Goal: Task Accomplishment & Management: Use online tool/utility

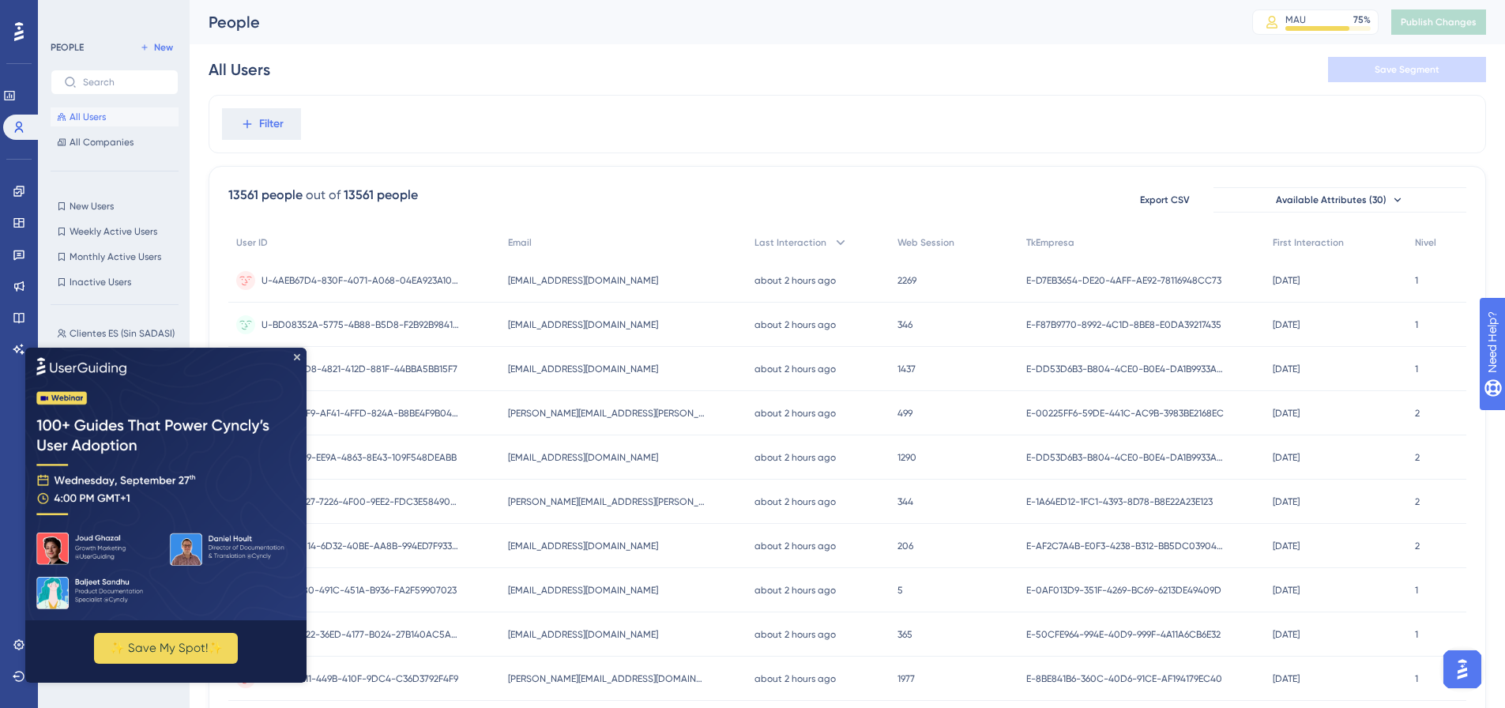
click at [301, 354] on img at bounding box center [165, 483] width 281 height 273
click at [292, 356] on img at bounding box center [165, 483] width 281 height 273
click at [573, 135] on div "Filter" at bounding box center [848, 124] width 1278 height 58
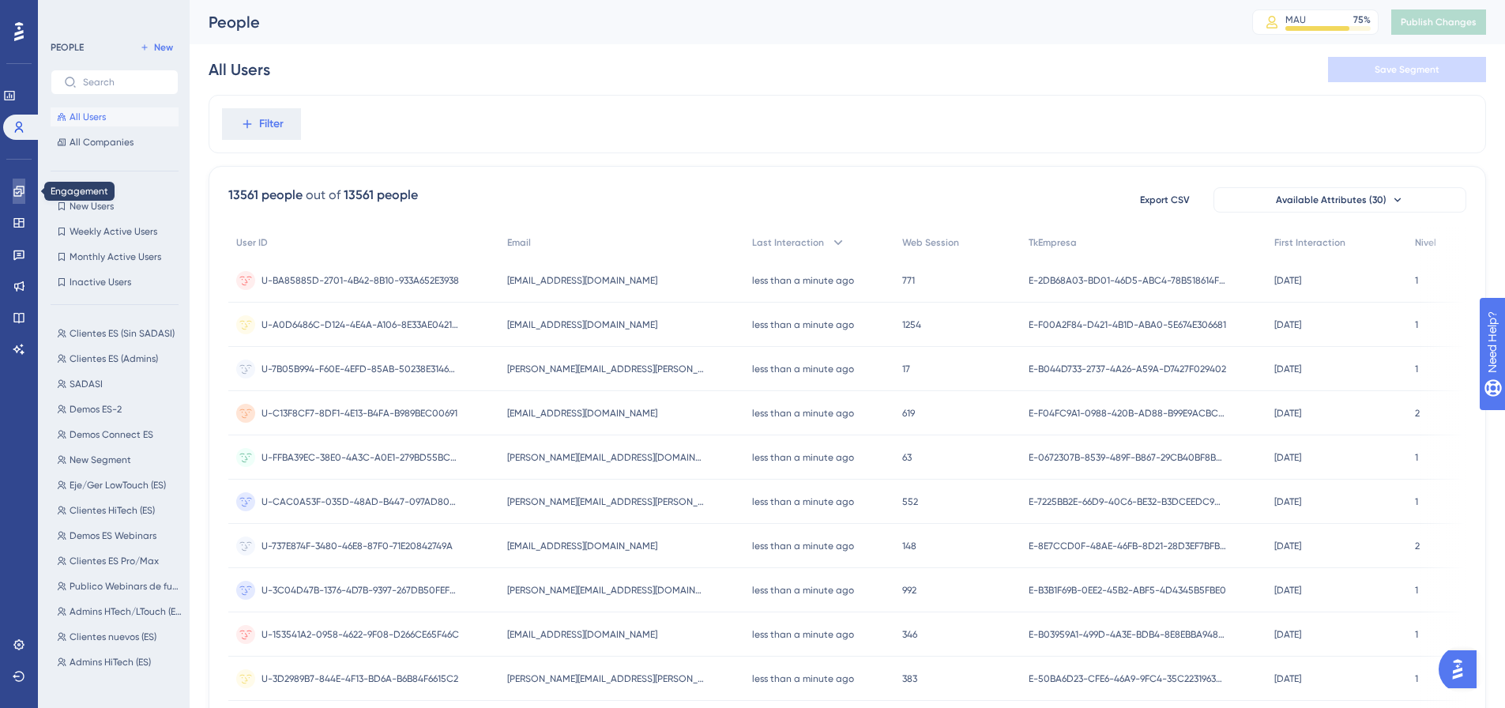
click at [22, 200] on link at bounding box center [19, 191] width 13 height 25
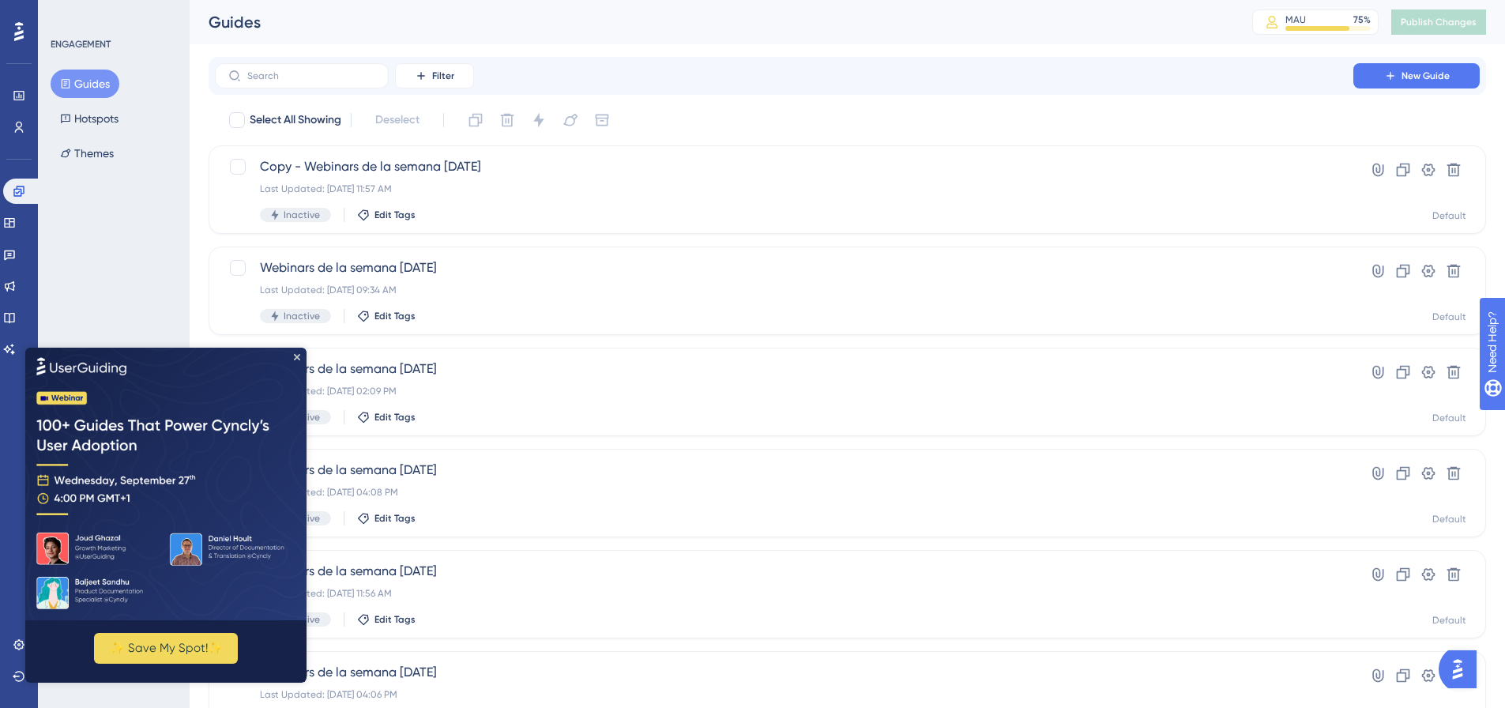
click at [294, 360] on img at bounding box center [165, 483] width 281 height 273
click at [1408, 79] on span "New Guide" at bounding box center [1426, 76] width 48 height 13
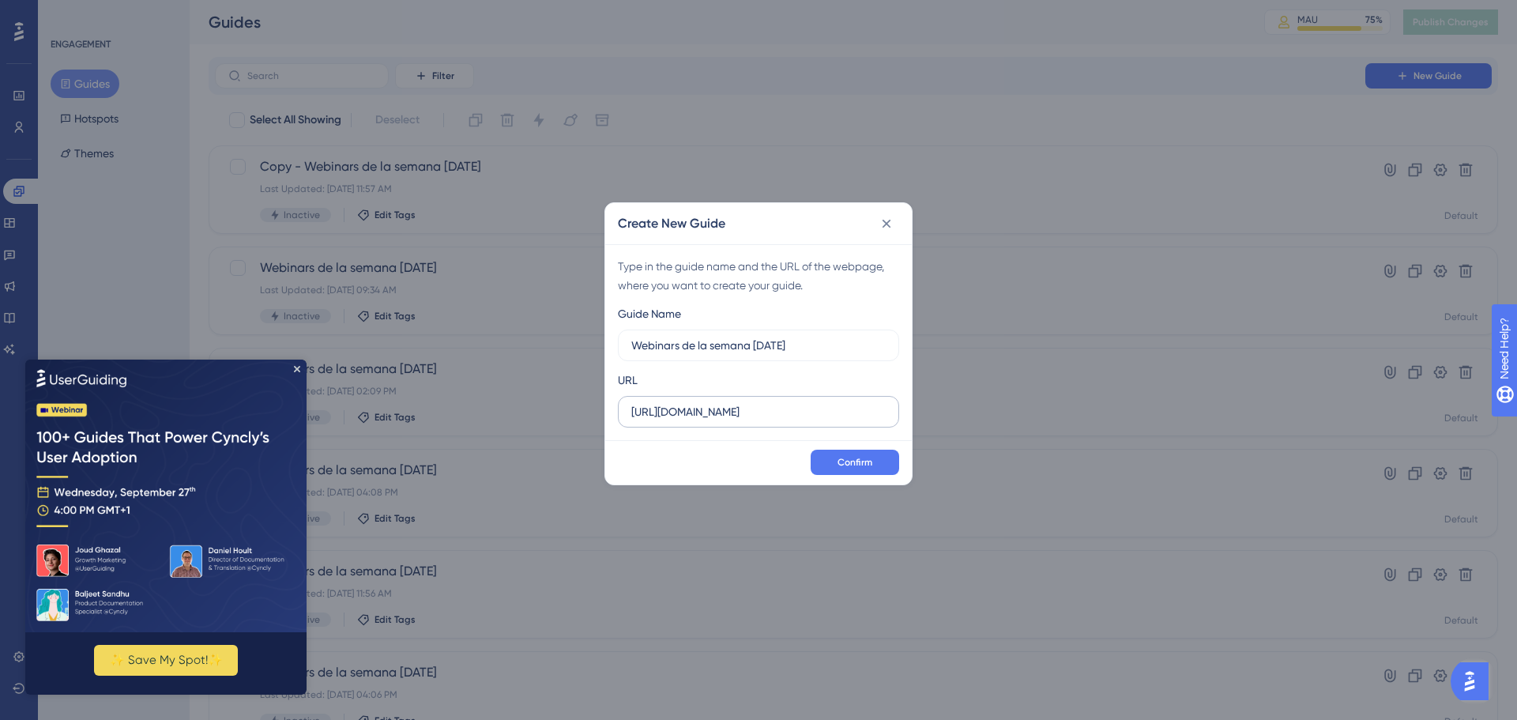
type input "Webinars de la semana 12/09/2025"
click at [706, 408] on input "https://sandbox.salesup.com" at bounding box center [758, 411] width 254 height 17
paste input "uite.upnify.com/crm/#/tools/campaigns?t=811609962101&"
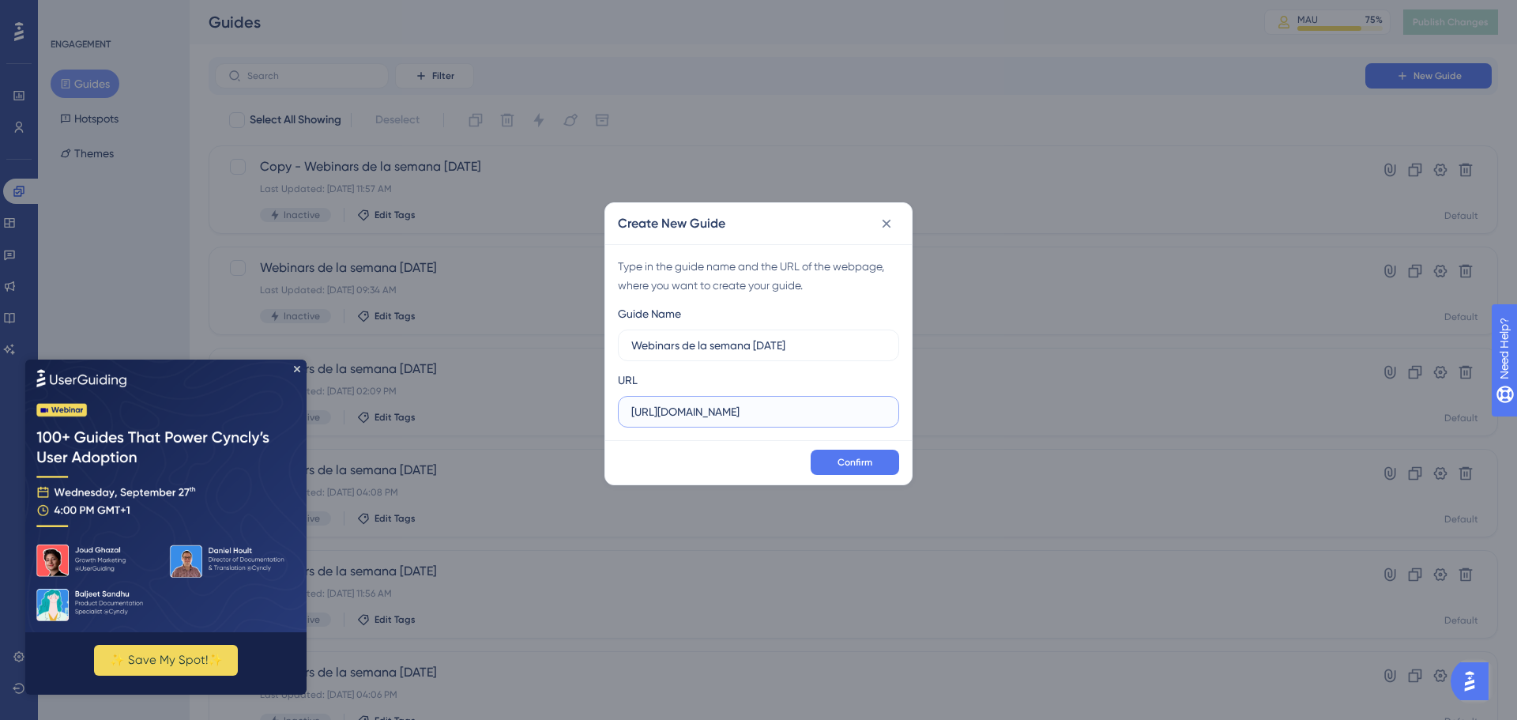
scroll to position [0, 85]
drag, startPoint x: 669, startPoint y: 412, endPoint x: 889, endPoint y: 405, distance: 219.8
click at [889, 405] on label "https://suite.upnify.com/crm/#/tools/campaigns?t=811609962101&" at bounding box center [758, 412] width 281 height 32
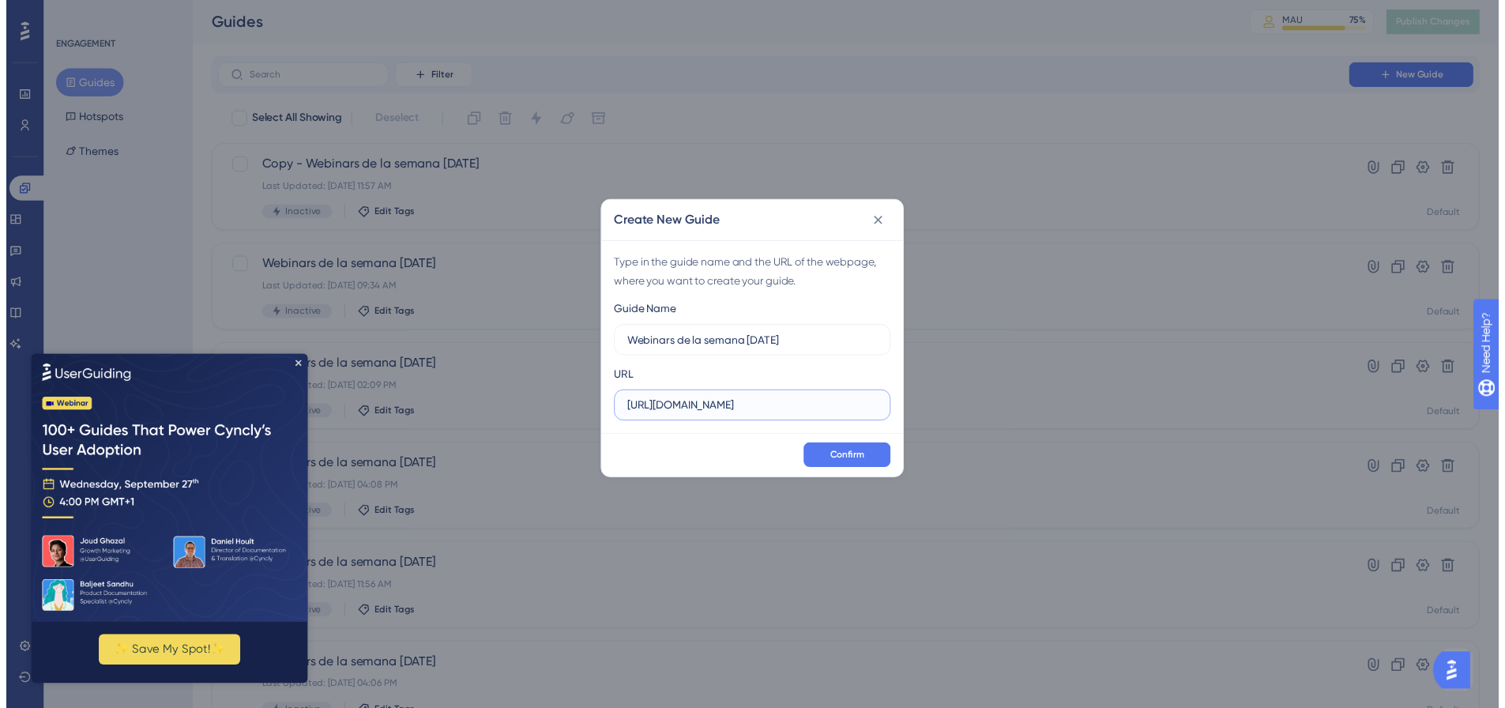
scroll to position [0, 0]
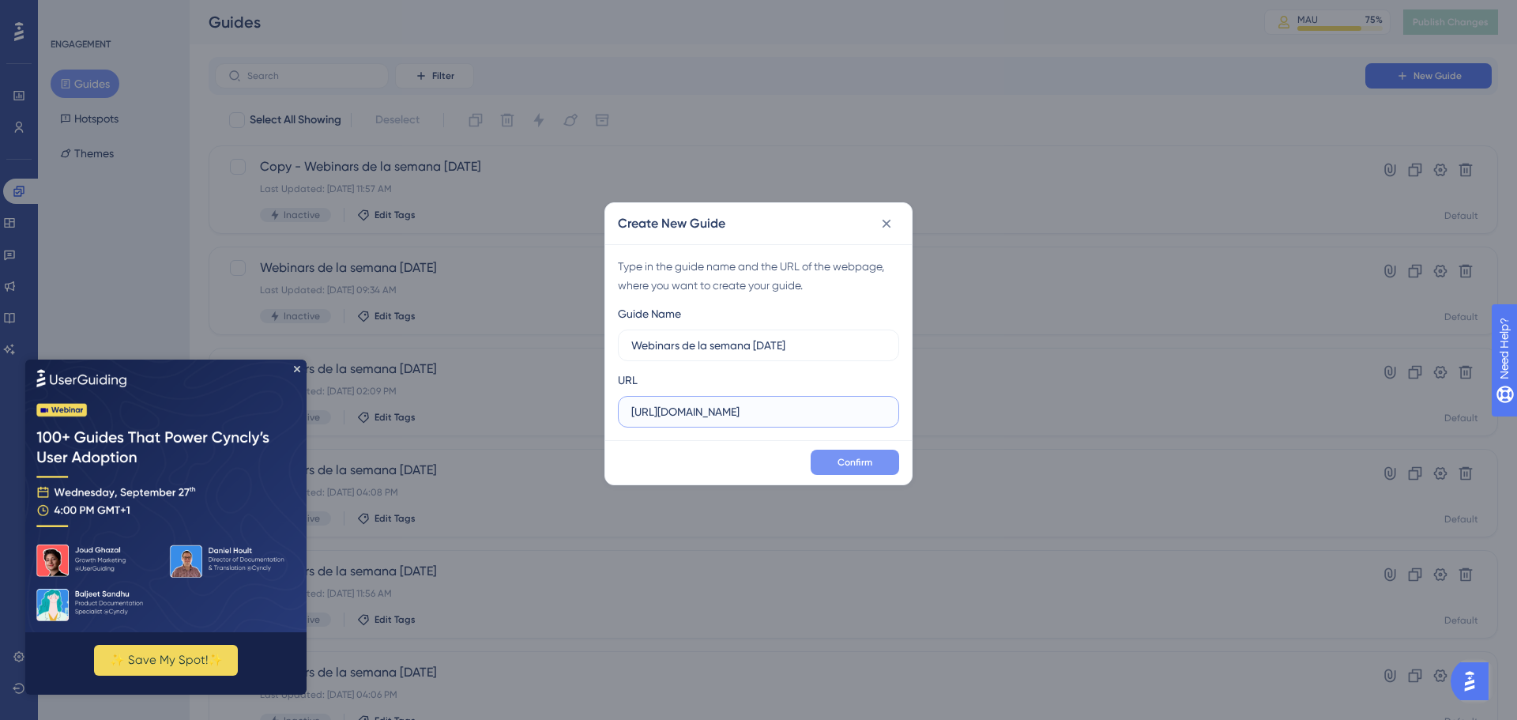
type input "https://suite.upnify.com"
click at [853, 460] on span "Confirm" at bounding box center [855, 462] width 35 height 13
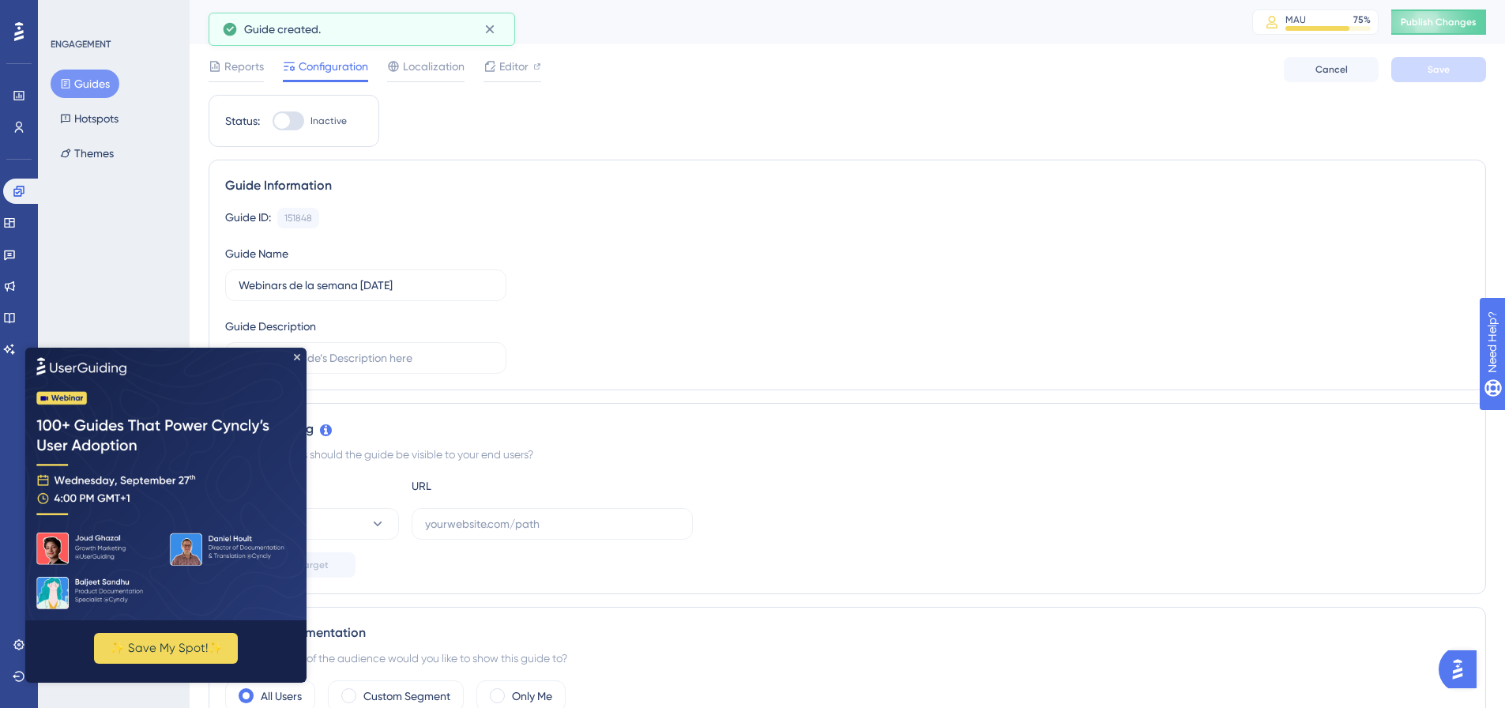
click at [297, 362] on img at bounding box center [165, 483] width 281 height 273
click at [297, 356] on icon "Close Preview" at bounding box center [297, 356] width 6 height 6
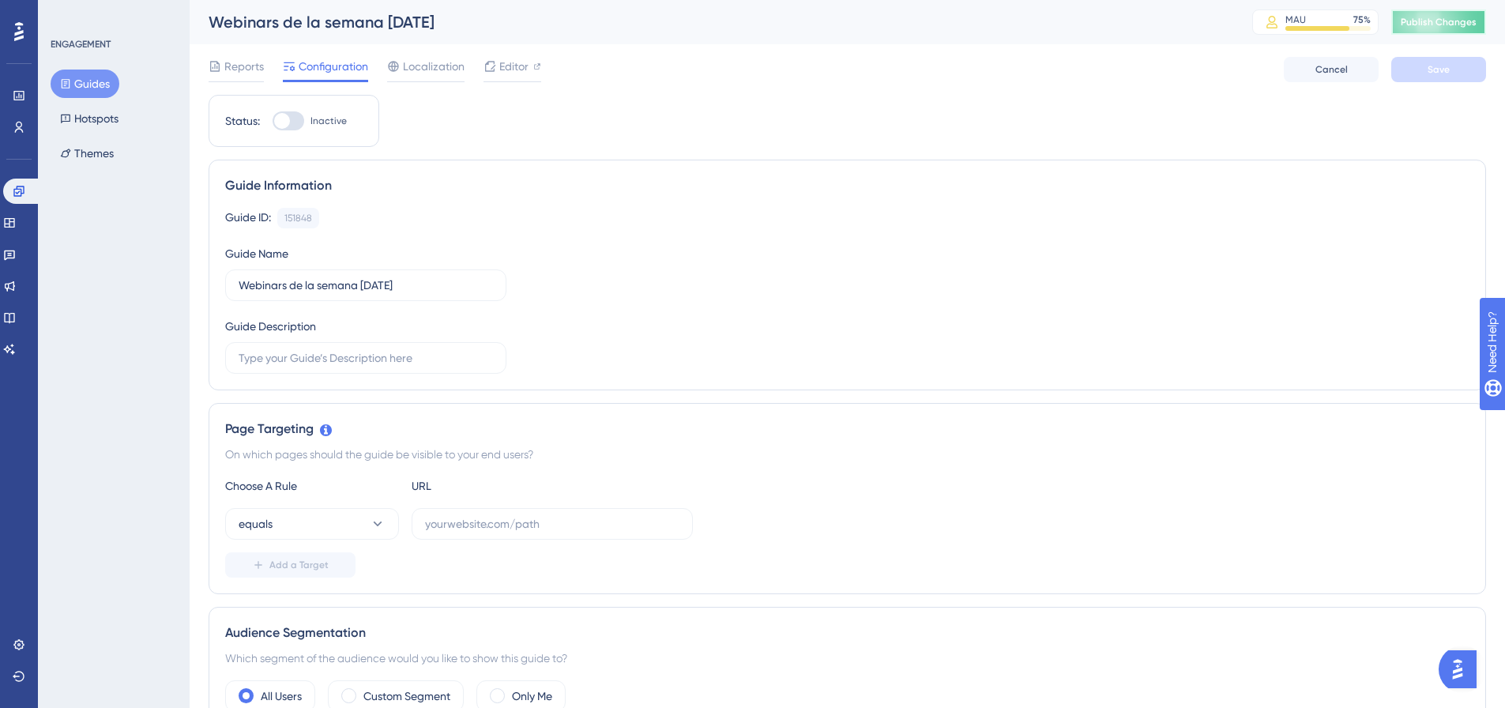
click at [1425, 26] on span "Publish Changes" at bounding box center [1439, 22] width 76 height 13
click at [21, 186] on icon at bounding box center [19, 191] width 13 height 13
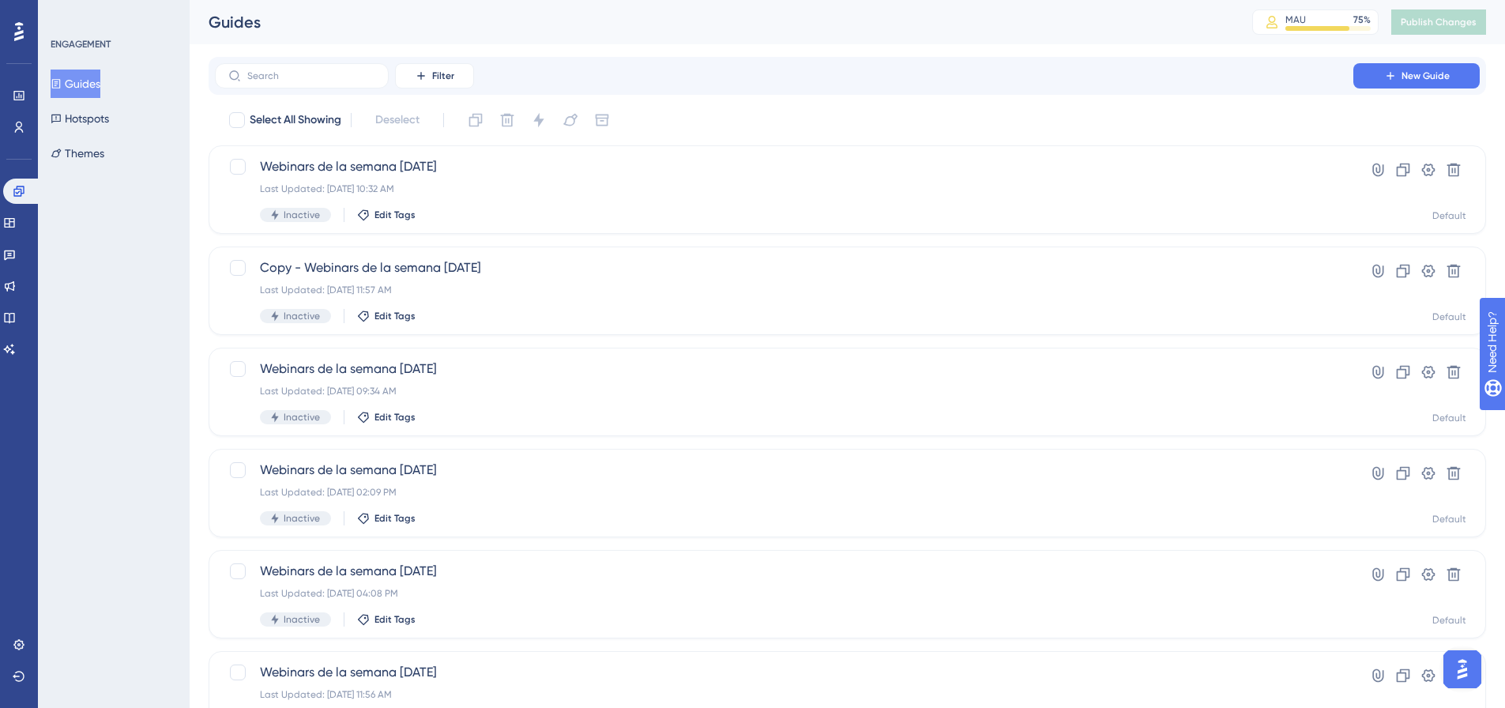
click at [655, 32] on div "Guides" at bounding box center [711, 22] width 1004 height 22
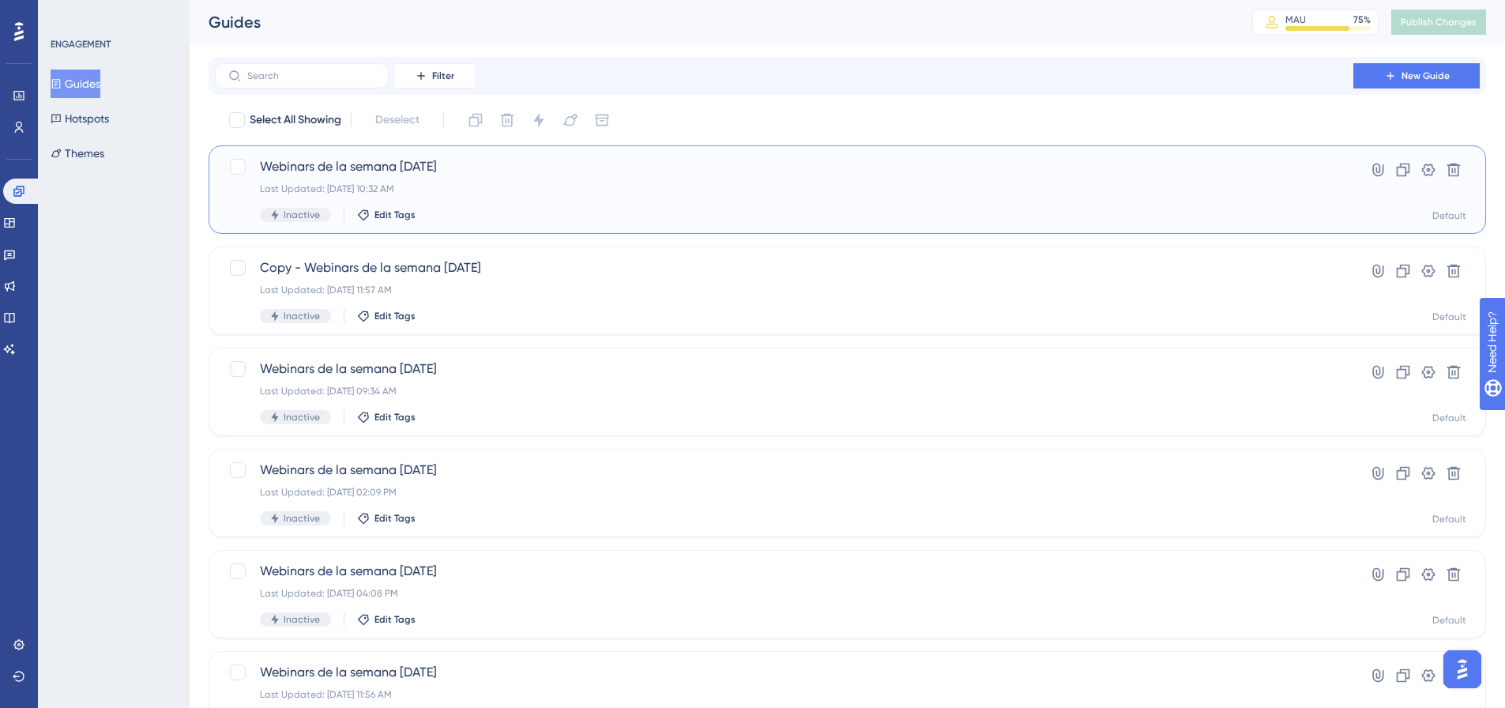
click at [476, 172] on span "Webinars de la semana [DATE]" at bounding box center [784, 166] width 1048 height 19
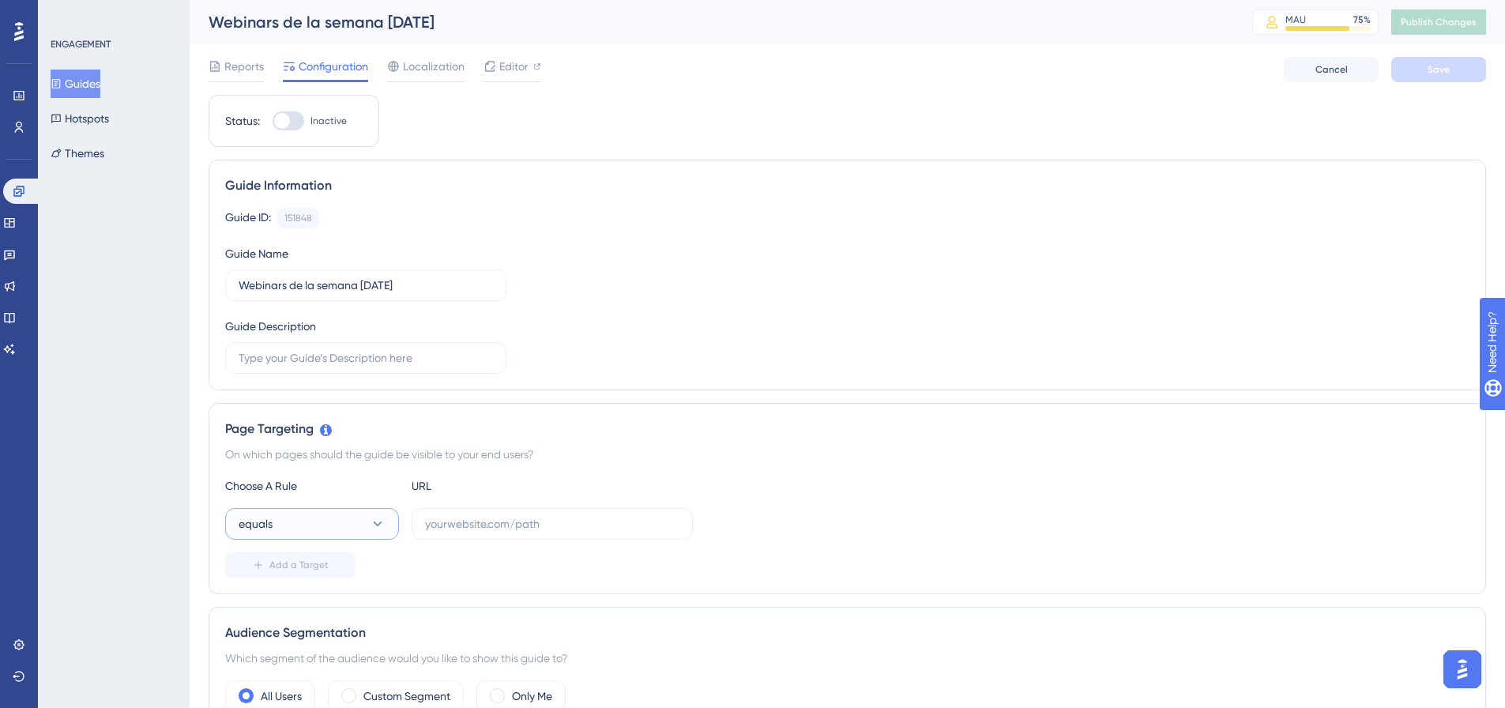
click at [316, 524] on button "equals" at bounding box center [312, 524] width 174 height 32
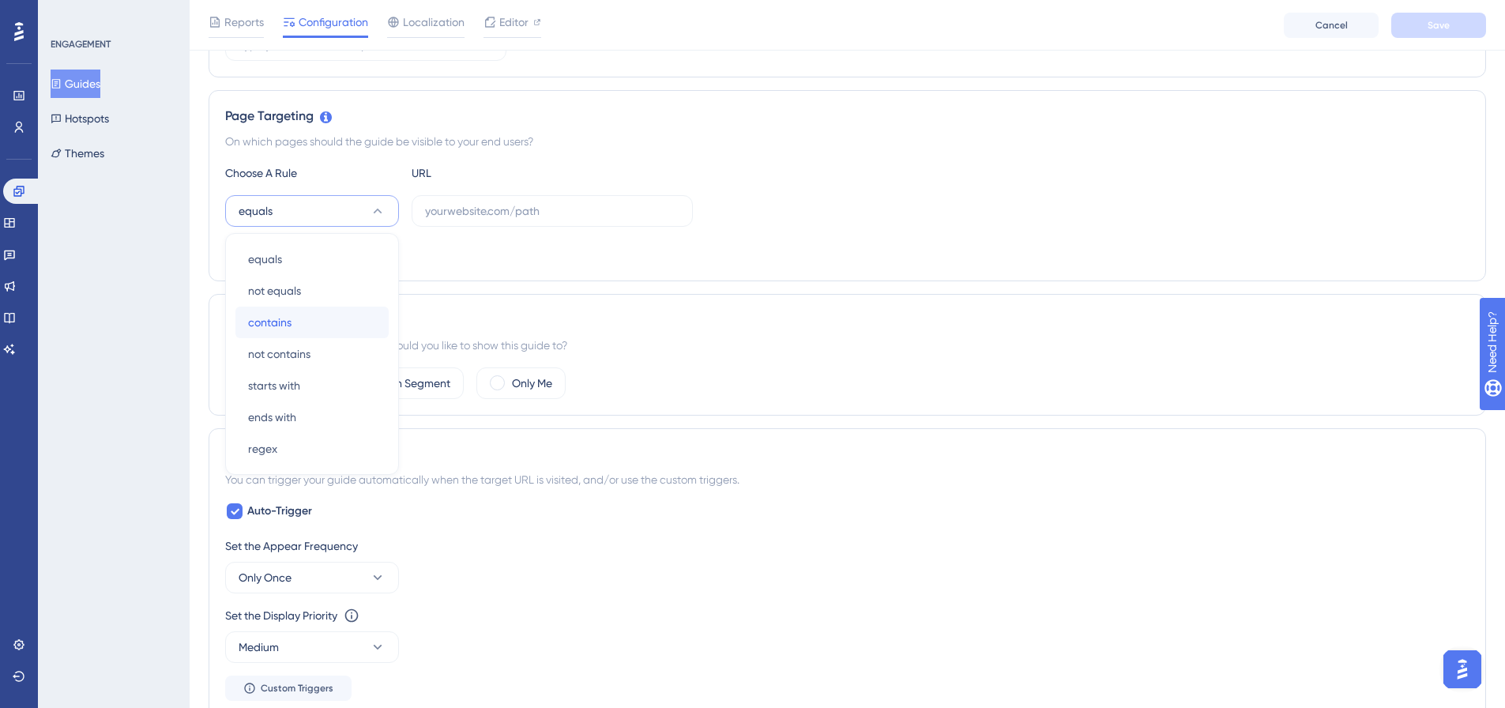
drag, startPoint x: 307, startPoint y: 321, endPoint x: 354, endPoint y: 306, distance: 49.7
click at [307, 320] on div "contains contains" at bounding box center [312, 323] width 128 height 32
click at [559, 220] on label at bounding box center [552, 211] width 281 height 32
click at [559, 220] on input "text" at bounding box center [552, 210] width 254 height 17
paste input "https://suite.upnify.com/crm/#/tools/campaigns?t=811609962101&"
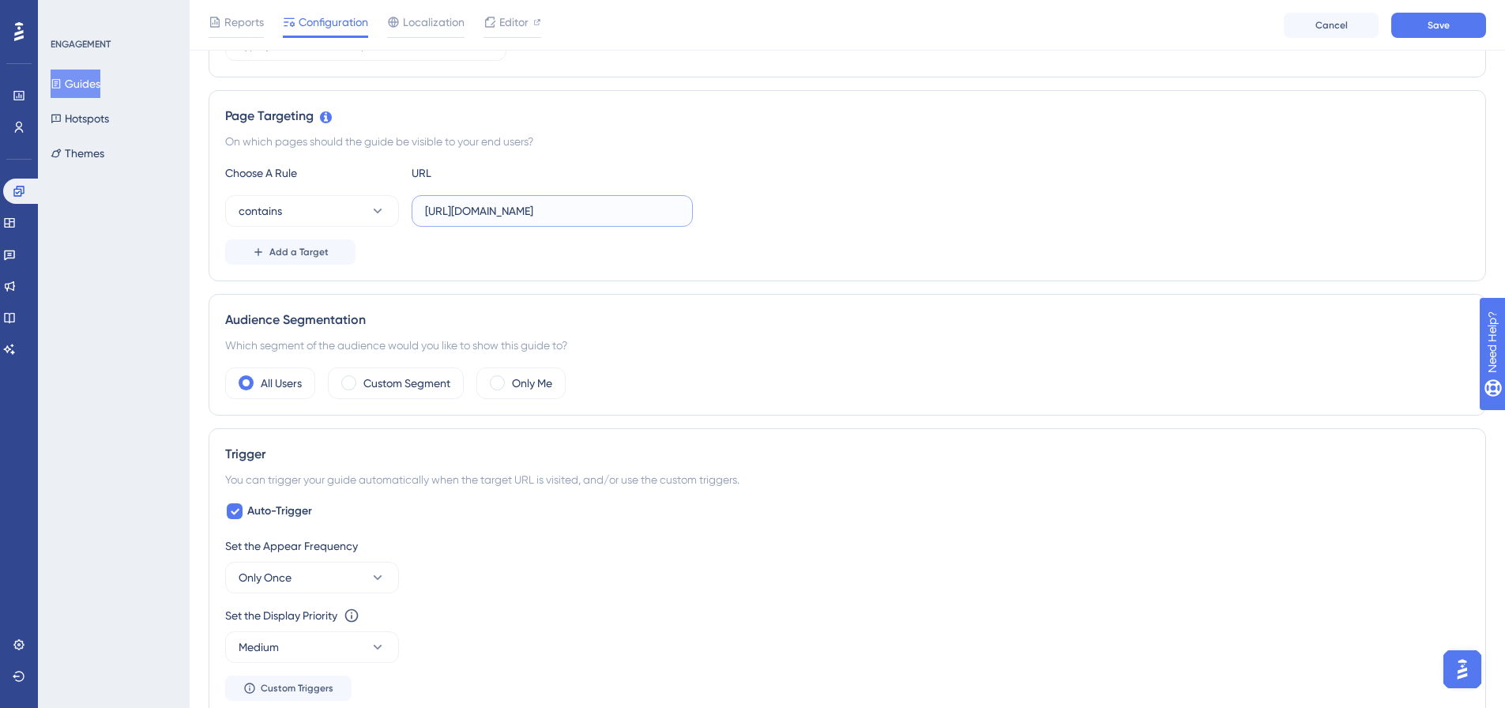
scroll to position [0, 85]
drag, startPoint x: 462, startPoint y: 208, endPoint x: 879, endPoint y: 193, distance: 417.4
click at [879, 193] on div "Choose A Rule URL contains https://suite.upnify.com/crm/#/tools/campaigns?t=811…" at bounding box center [847, 214] width 1244 height 101
type input "https://suite.upnify.com"
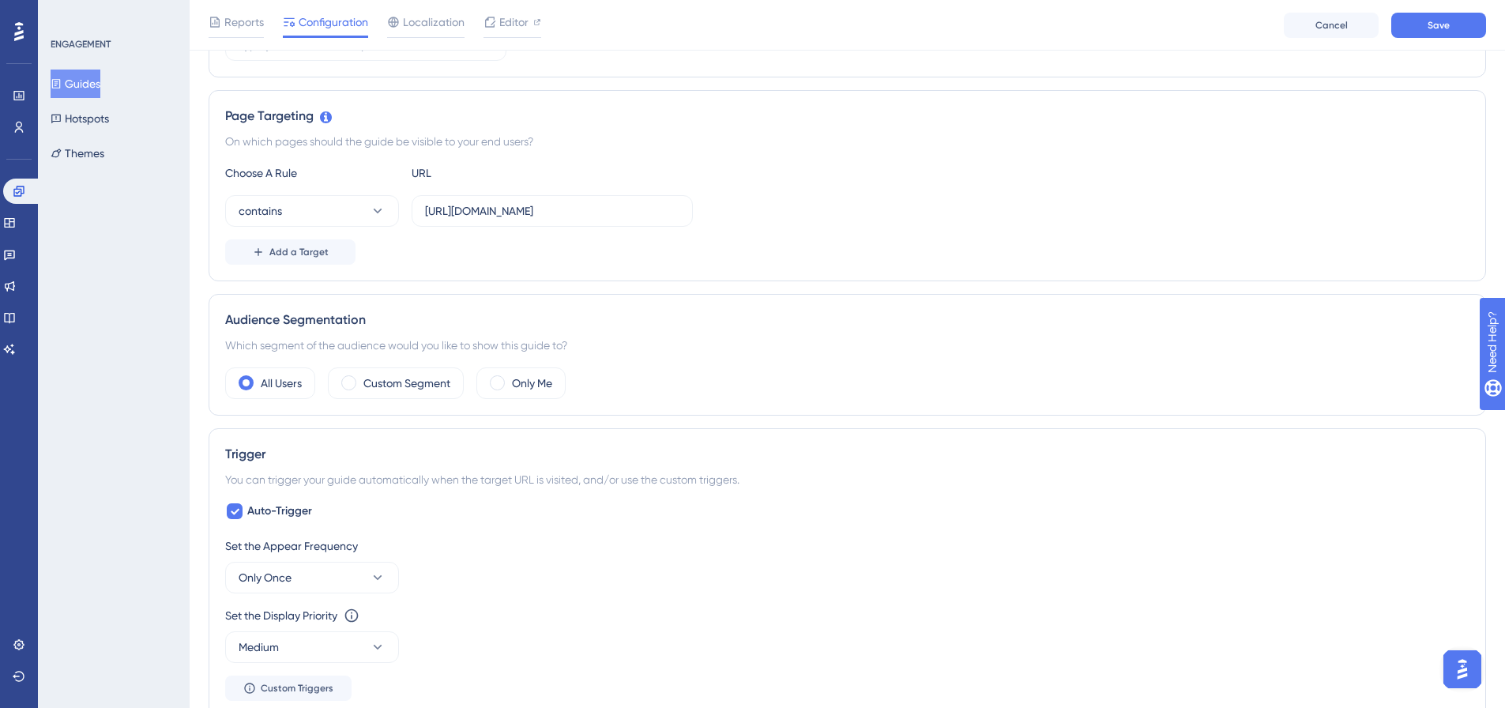
click at [828, 176] on div "Choose A Rule URL" at bounding box center [847, 173] width 1244 height 19
click at [521, 382] on label "Only Me" at bounding box center [532, 383] width 40 height 19
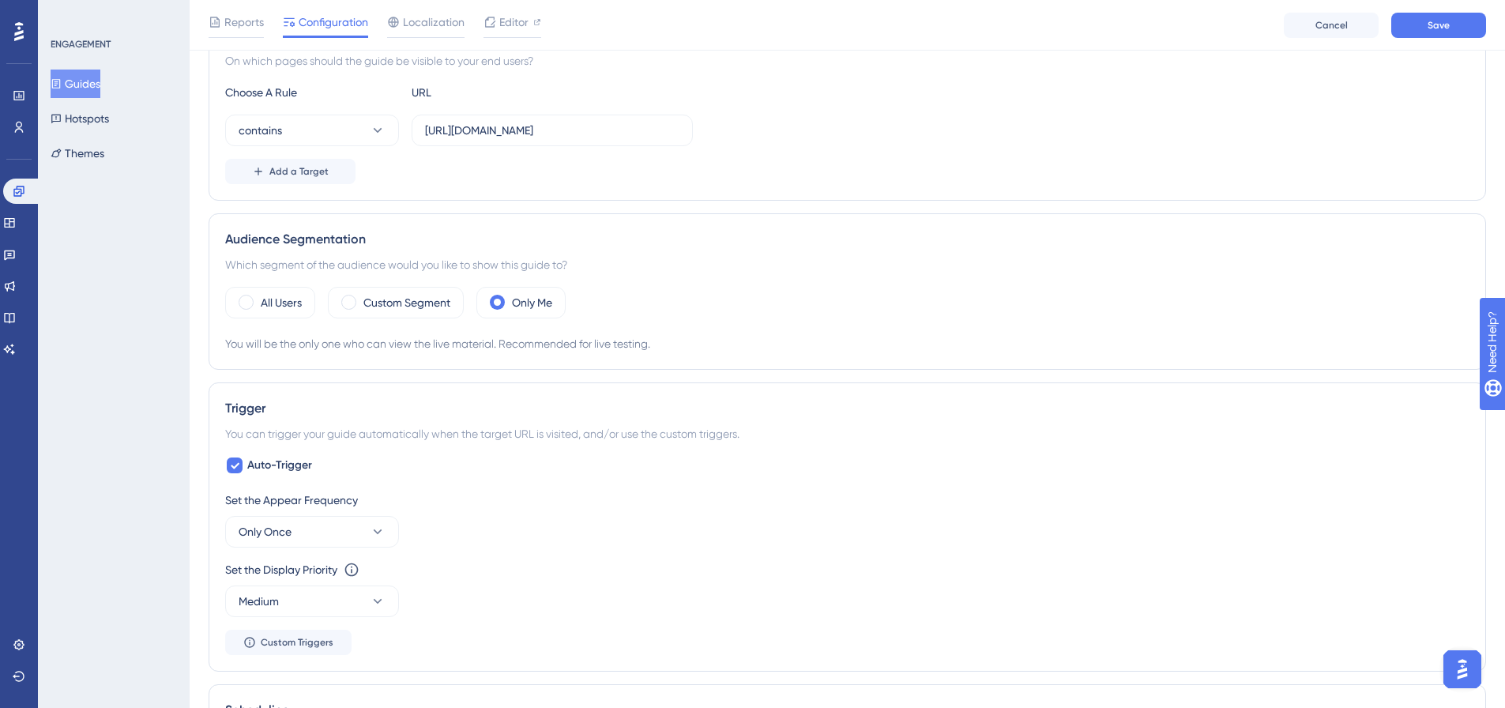
scroll to position [477, 0]
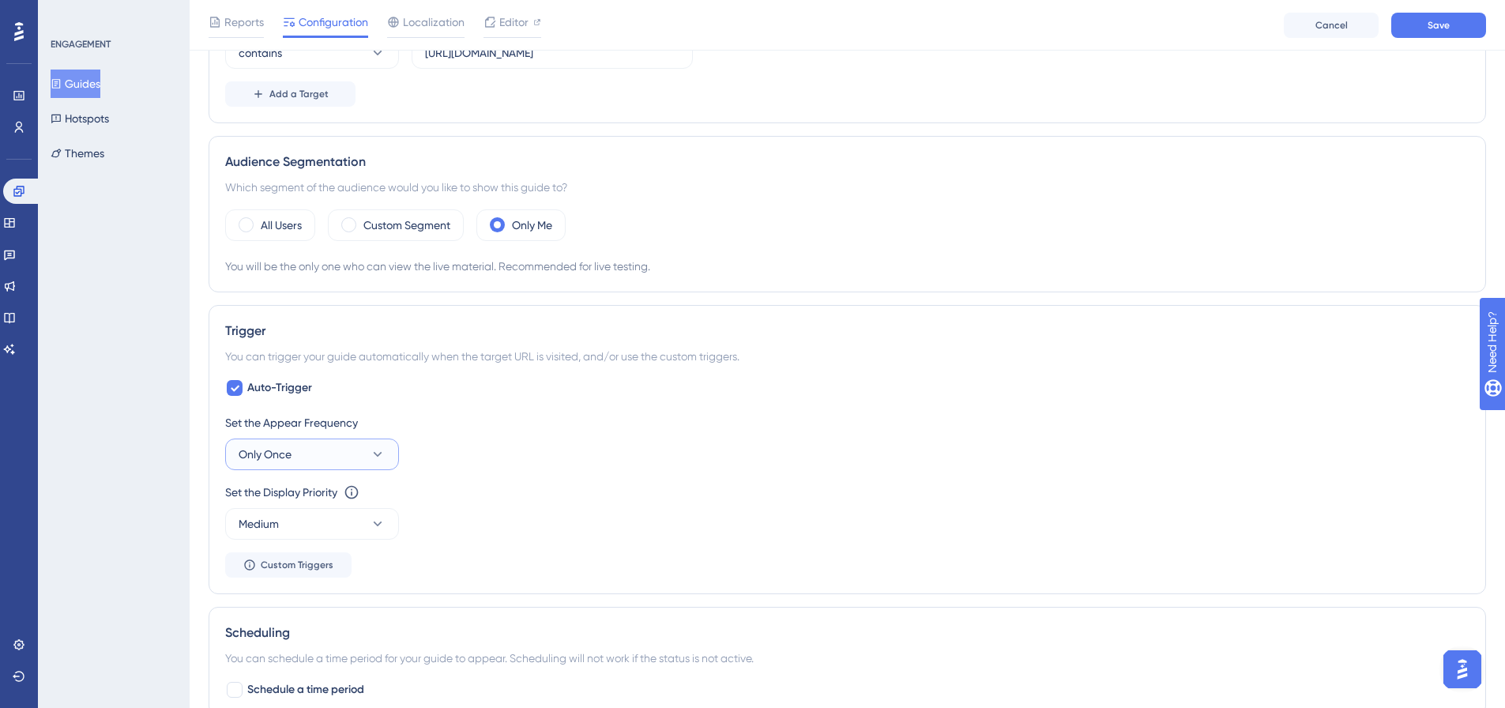
click at [390, 450] on button "Only Once" at bounding box center [312, 455] width 174 height 32
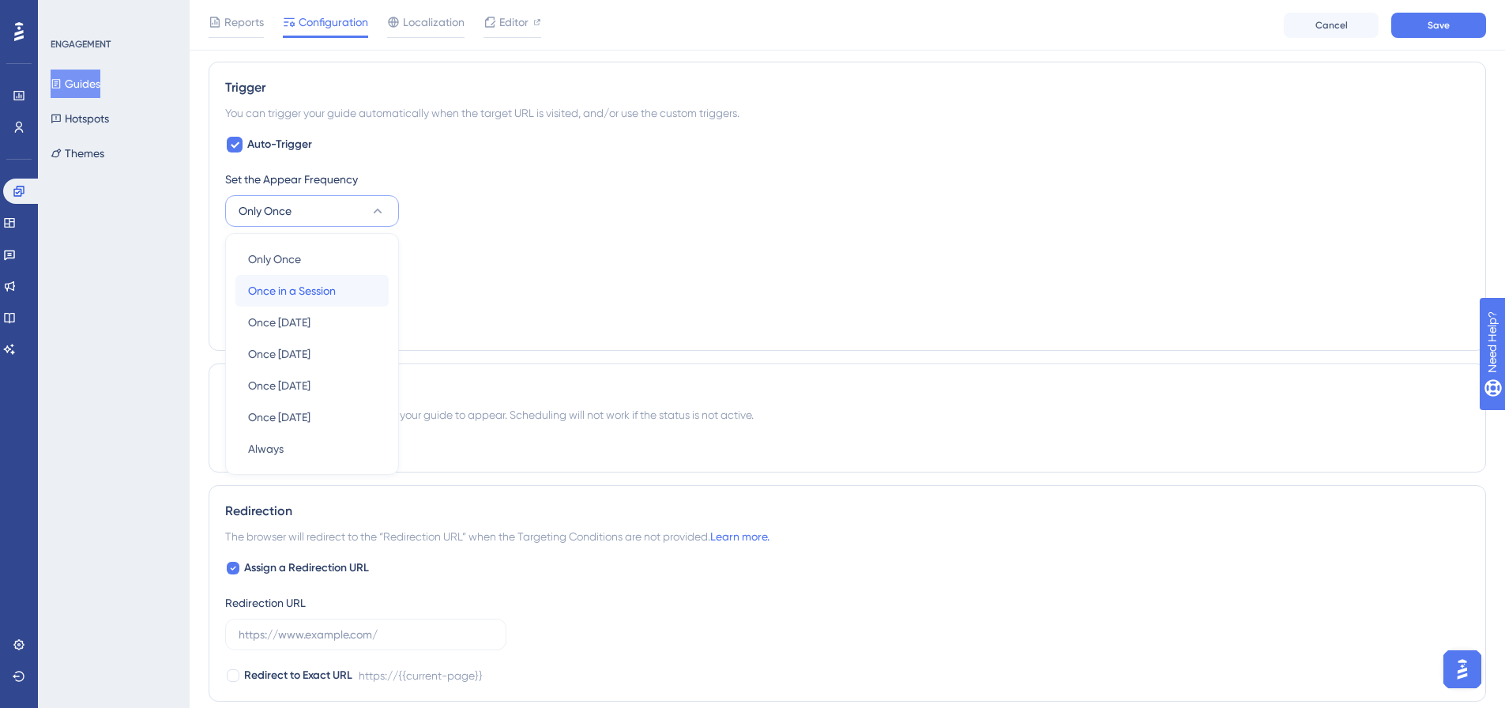
click at [299, 295] on span "Once in a Session" at bounding box center [292, 290] width 88 height 19
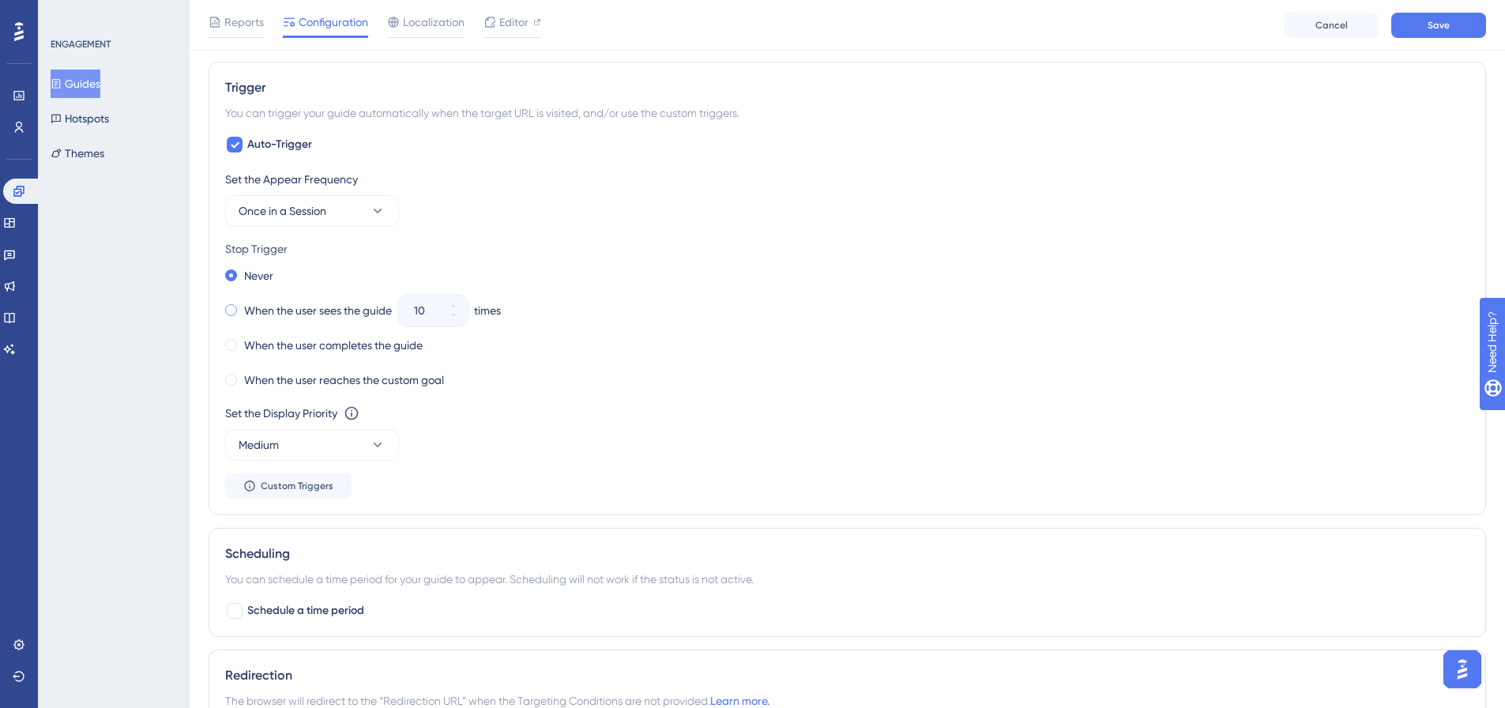
drag, startPoint x: 272, startPoint y: 307, endPoint x: 333, endPoint y: 297, distance: 61.7
click at [273, 307] on label "When the user sees the guide" at bounding box center [318, 310] width 148 height 19
click at [427, 311] on input "10" at bounding box center [425, 310] width 22 height 19
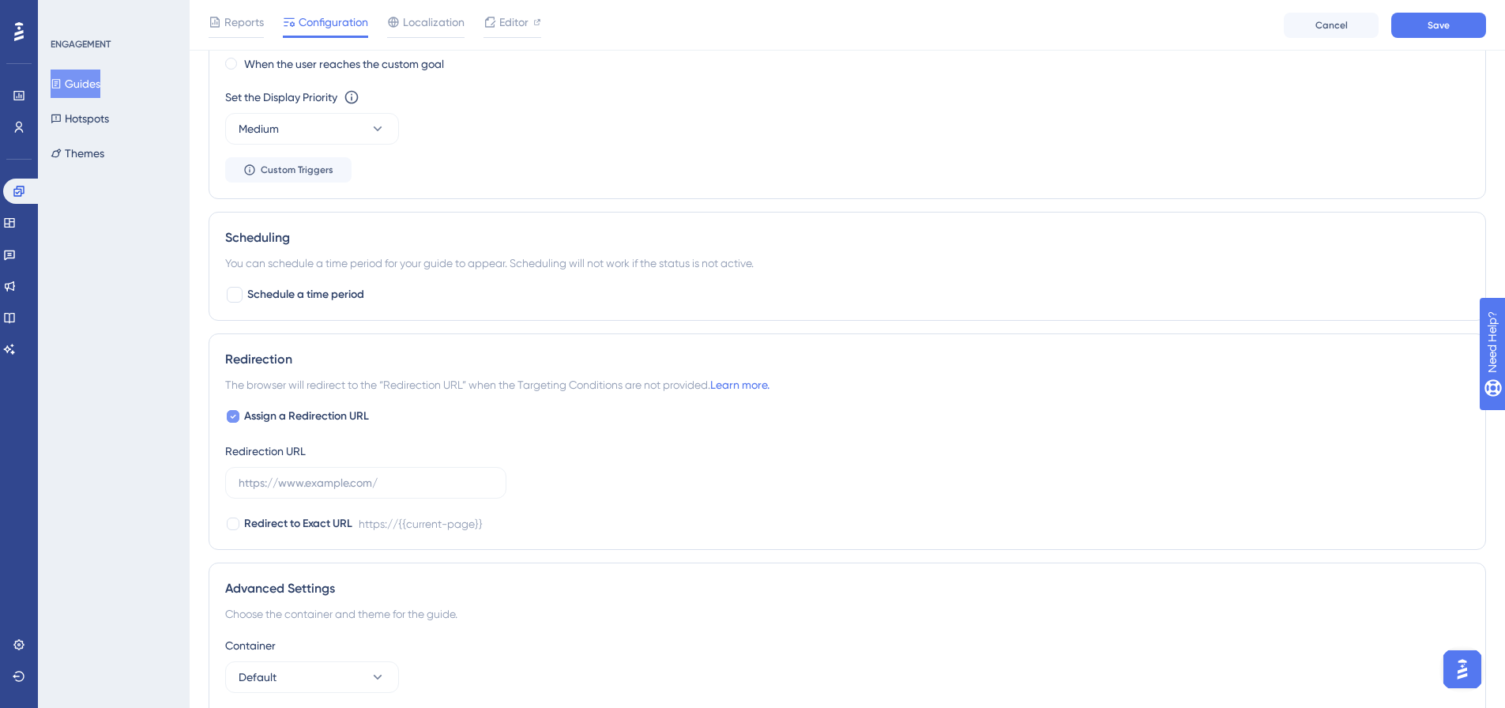
type input "1"
click at [243, 416] on label "Assign a Redirection URL" at bounding box center [297, 416] width 144 height 19
checkbox input "false"
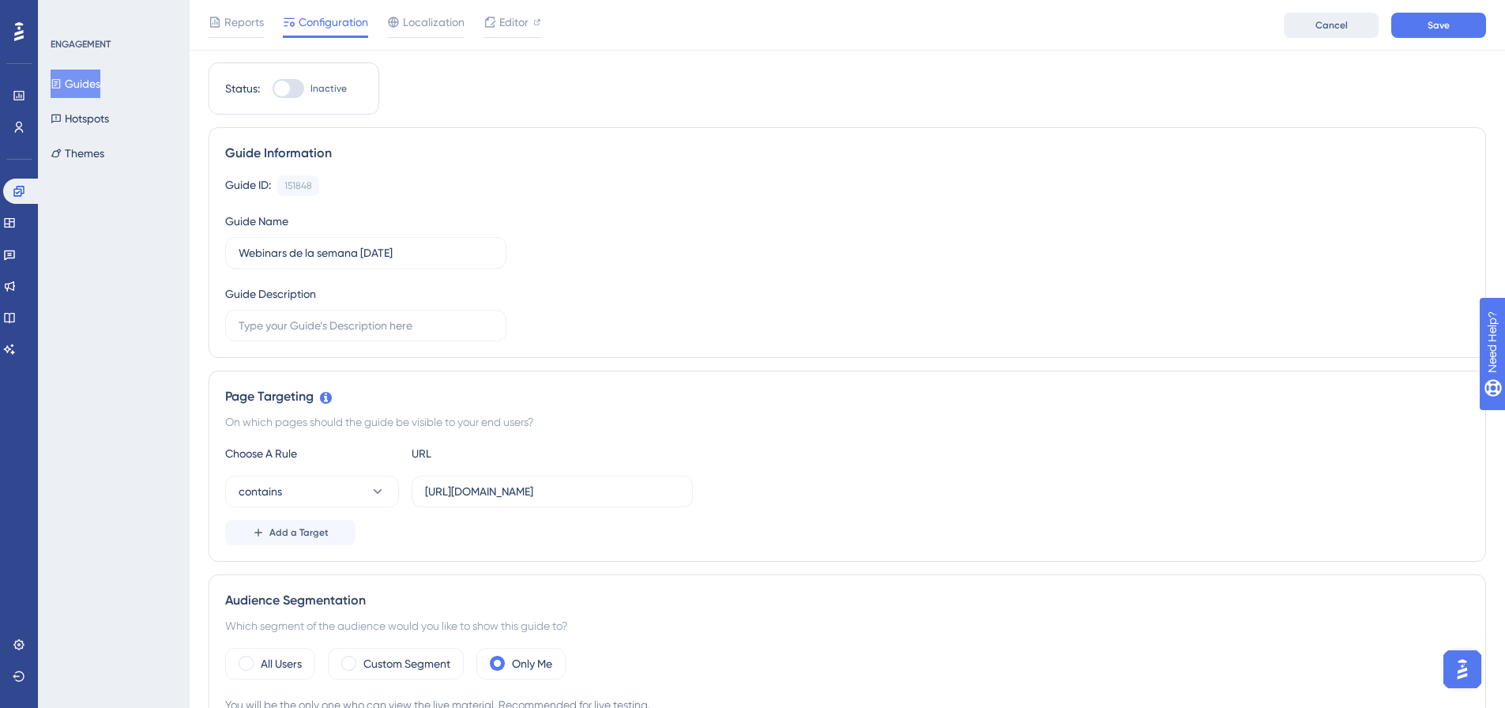
scroll to position [0, 0]
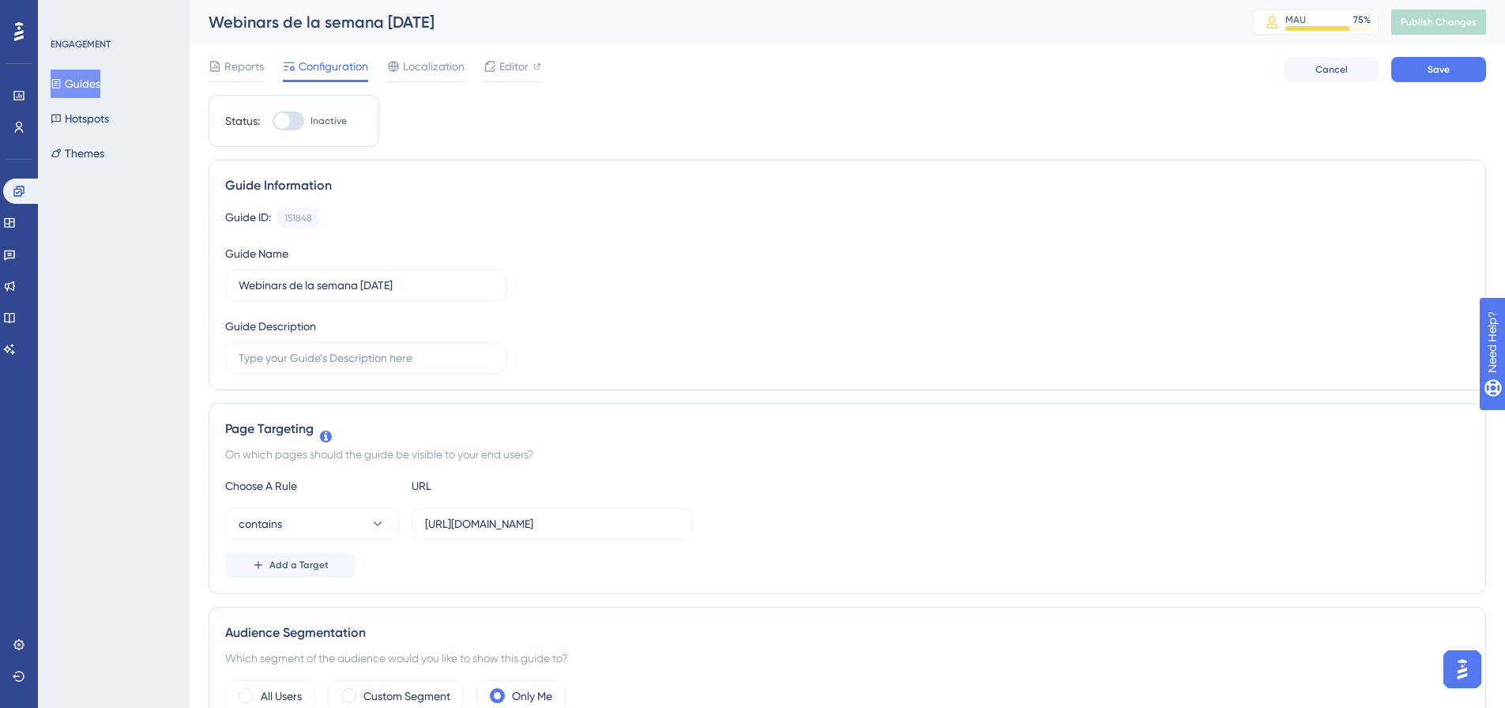
click at [1443, 82] on div "Reports Configuration Localization Editor Cancel Save" at bounding box center [848, 69] width 1278 height 51
click at [1445, 79] on button "Save" at bounding box center [1438, 69] width 95 height 25
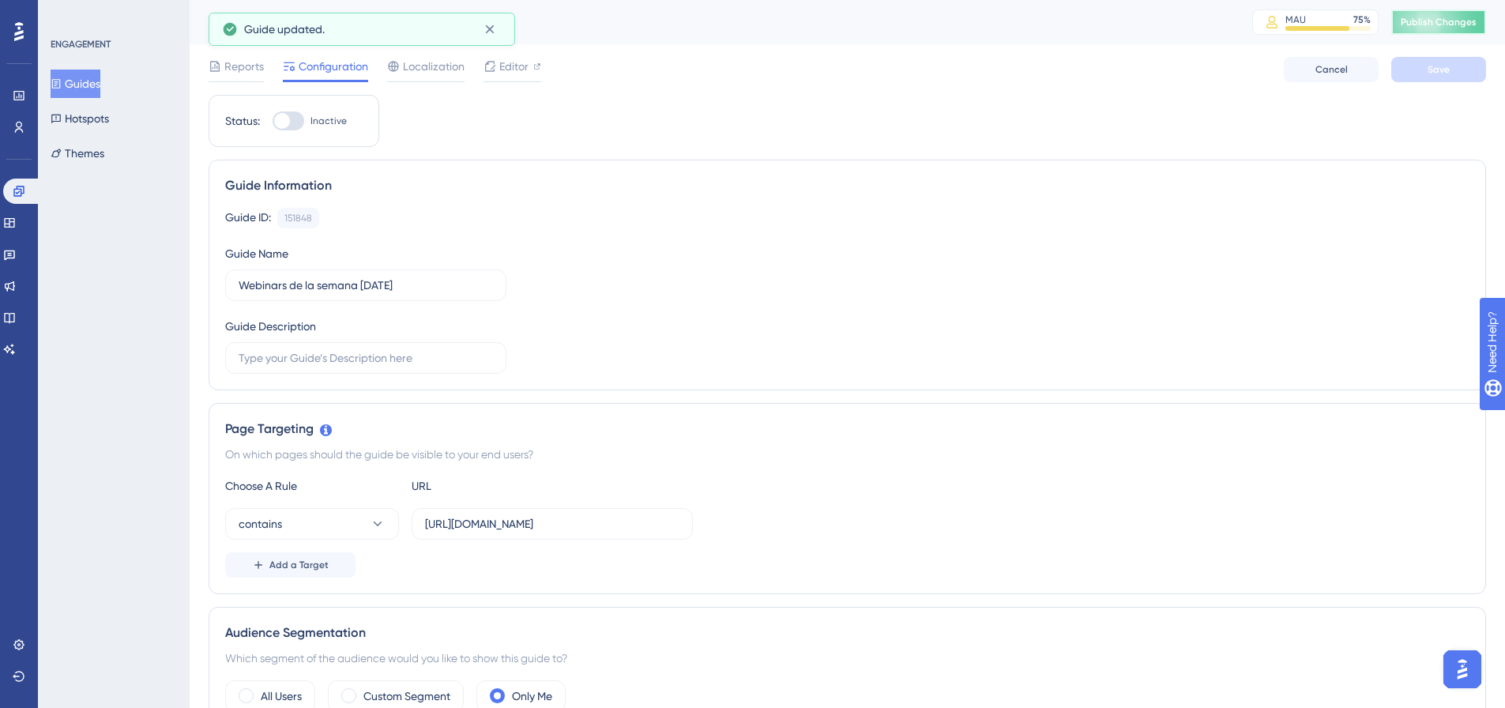
click at [1451, 20] on span "Publish Changes" at bounding box center [1439, 22] width 76 height 13
click at [505, 75] on span "Editor" at bounding box center [513, 66] width 29 height 19
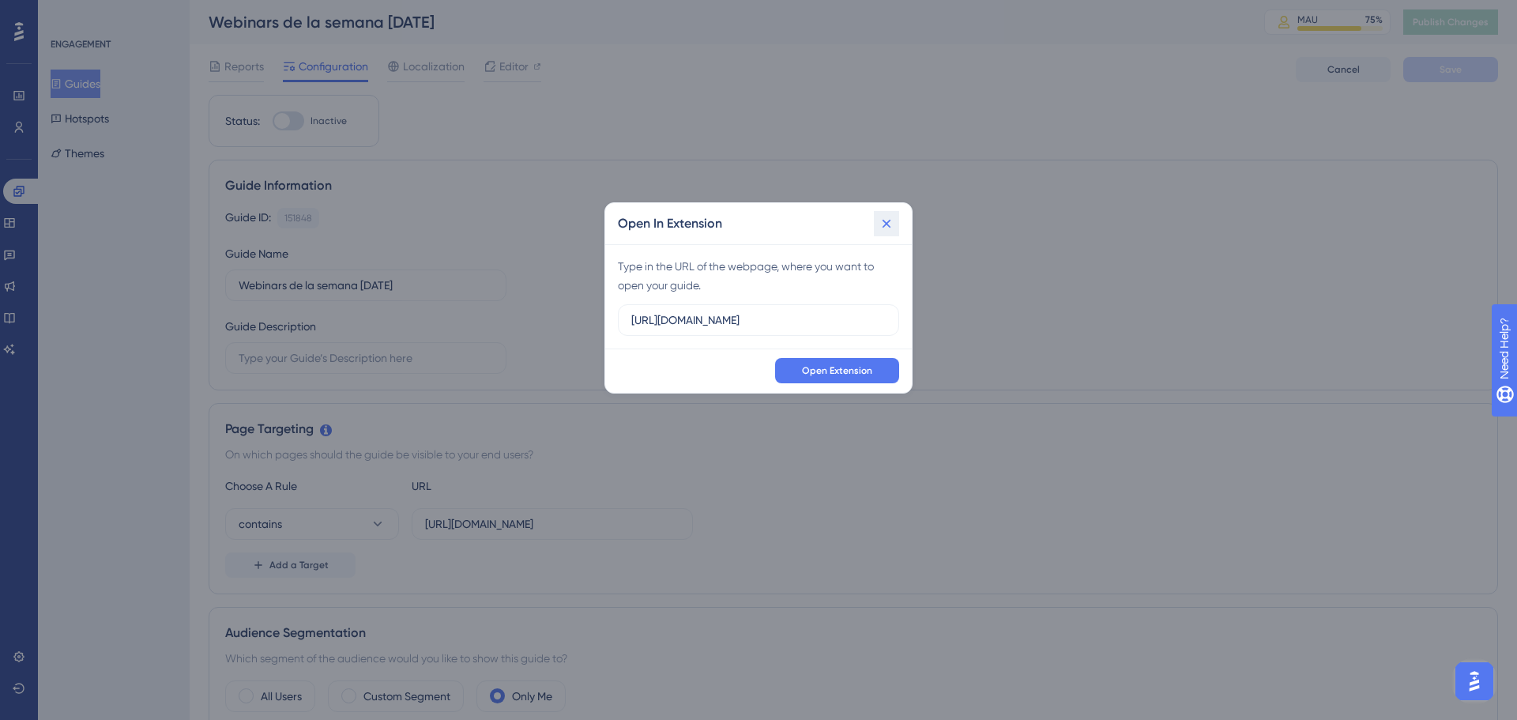
click at [882, 220] on icon at bounding box center [887, 224] width 16 height 16
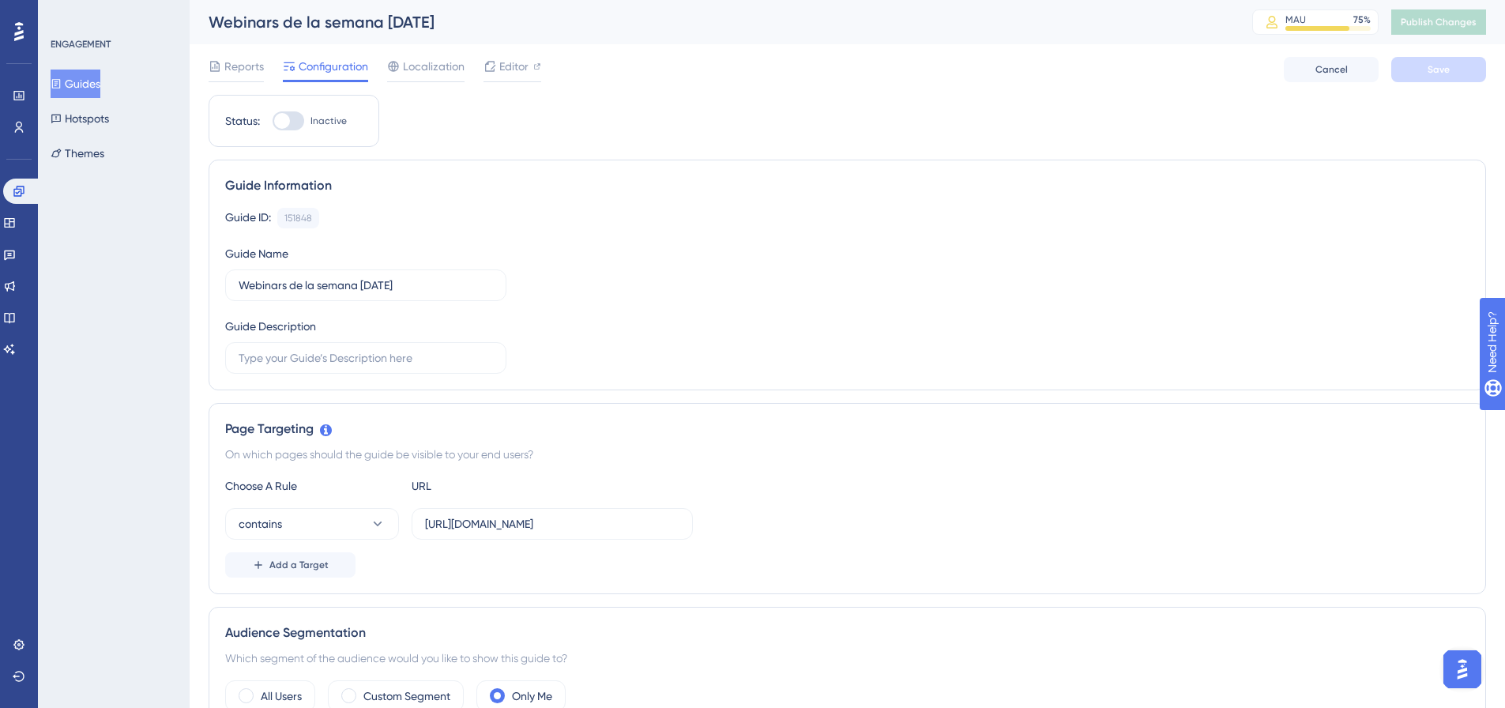
click at [519, 67] on span "Editor" at bounding box center [513, 66] width 29 height 19
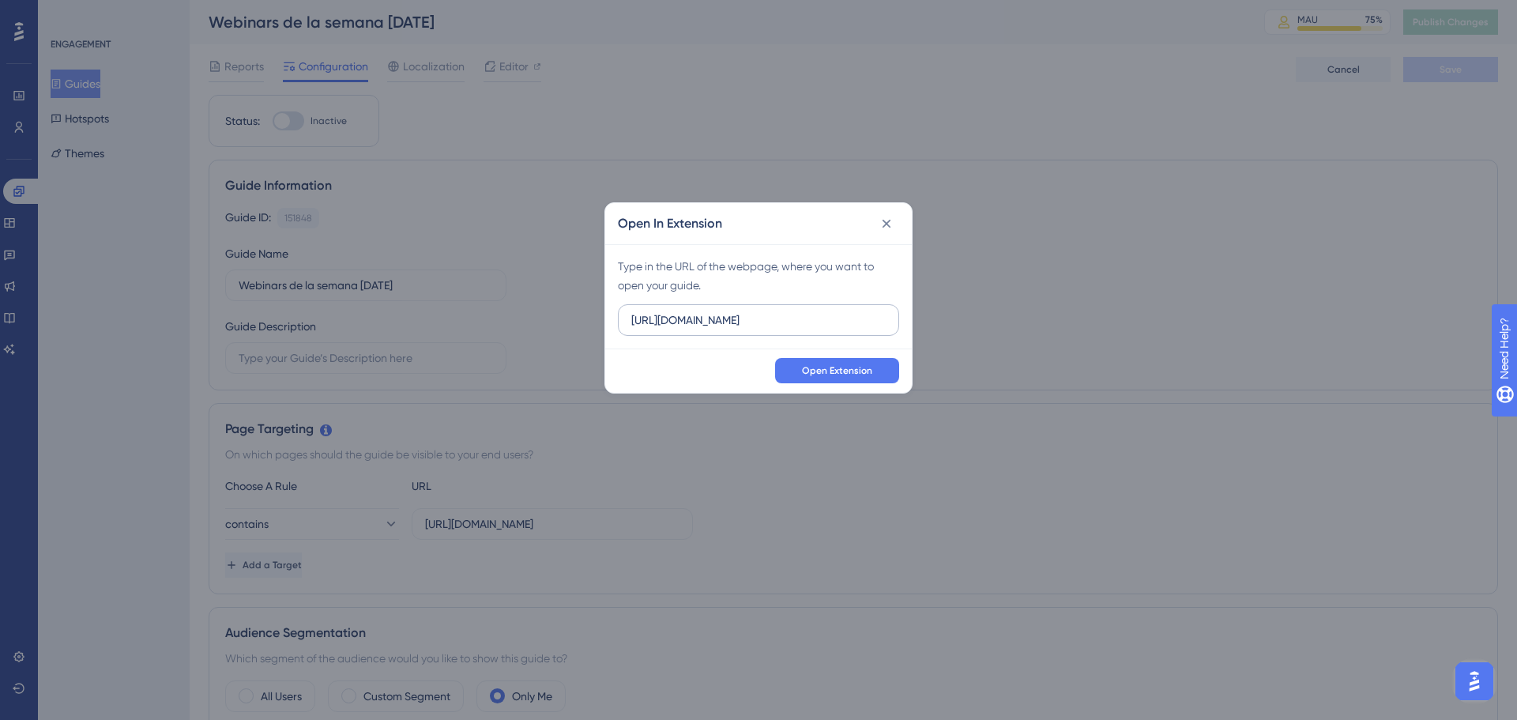
click at [742, 305] on label "https://sandbox.salesup.com" at bounding box center [758, 320] width 281 height 32
click at [742, 311] on input "https://sandbox.salesup.com" at bounding box center [758, 319] width 254 height 17
click at [718, 325] on input "https://sandbox.salesup.com" at bounding box center [758, 319] width 254 height 17
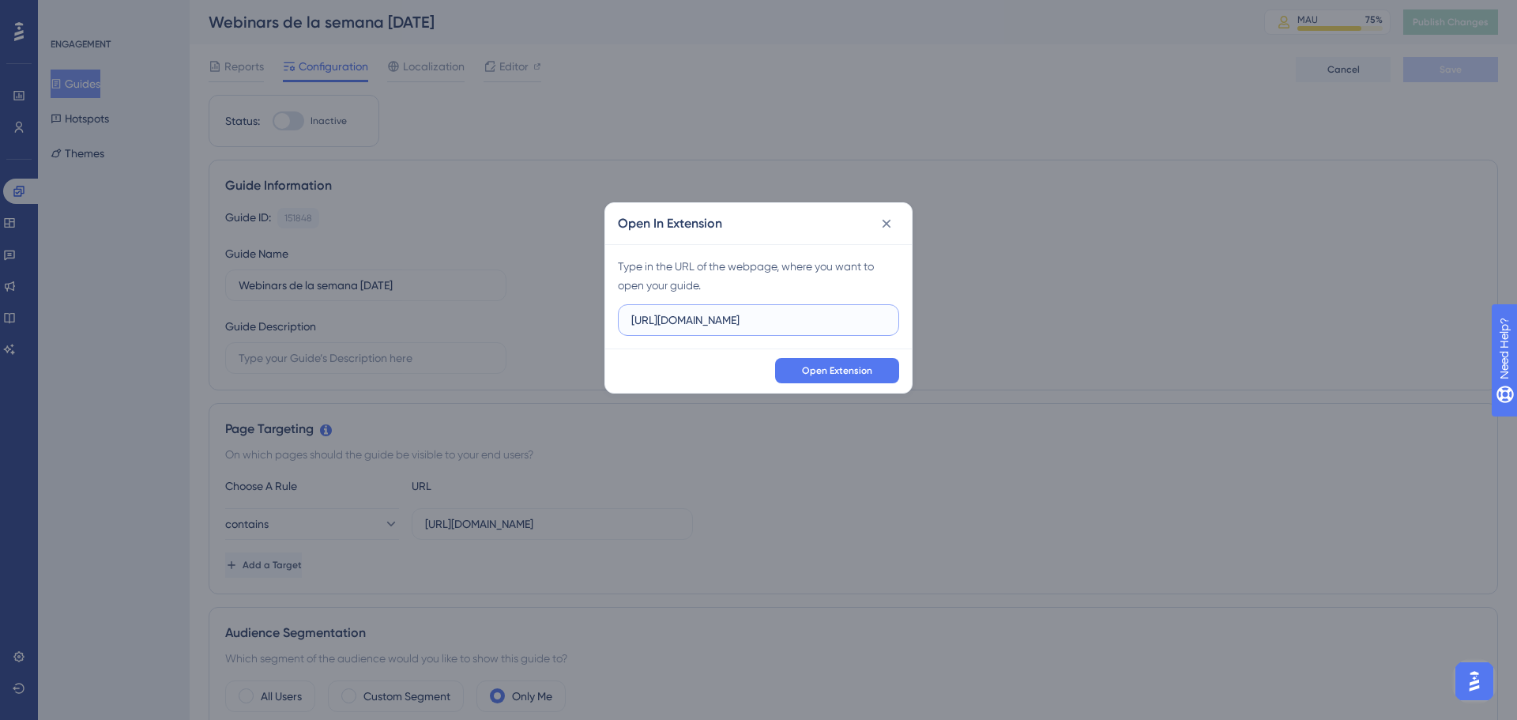
paste input "uite.upnify.com/crm/#/tools/campaigns?t=811609962101&"
drag, startPoint x: 695, startPoint y: 320, endPoint x: 892, endPoint y: 322, distance: 197.5
click at [892, 322] on label "https://suite.upnify.com/crm/#/tools/campaigns?t=811609962101&" at bounding box center [758, 320] width 281 height 32
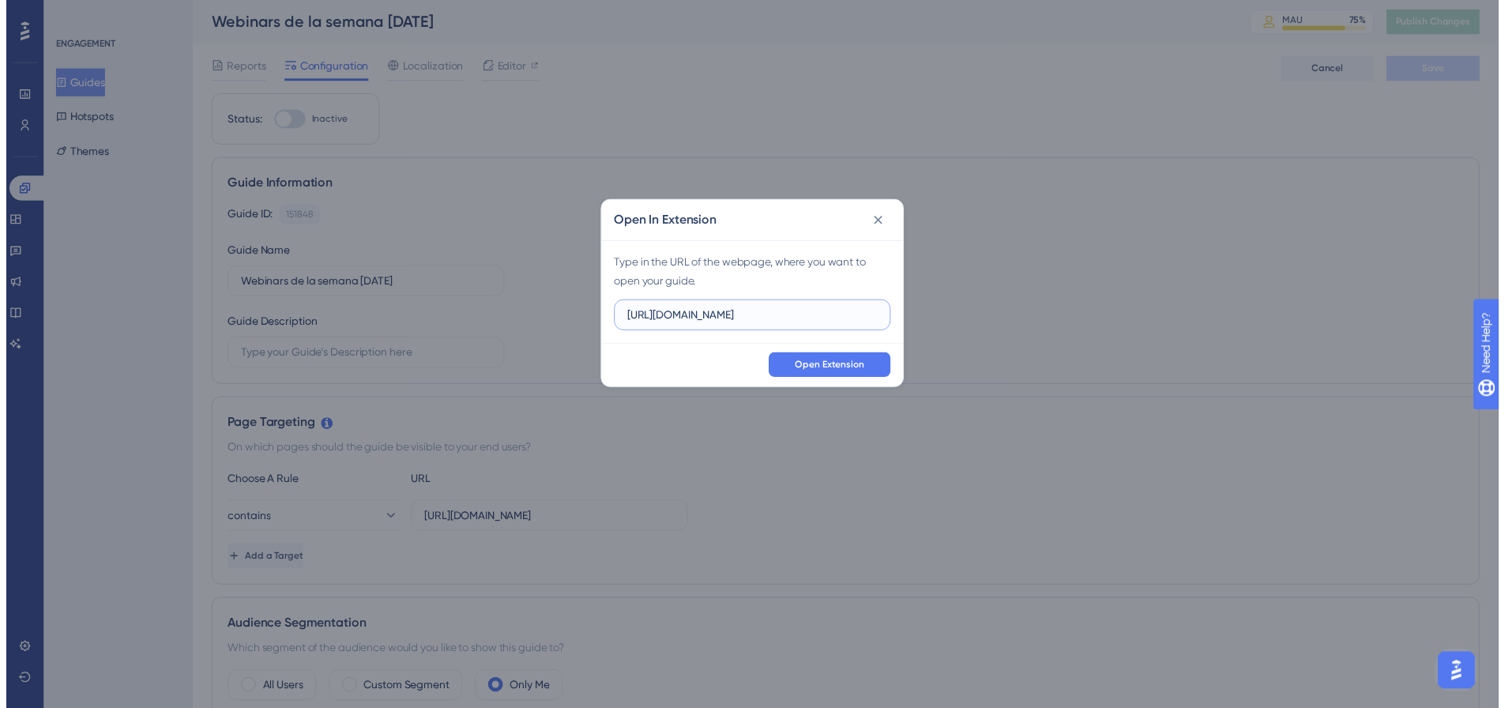
scroll to position [0, 0]
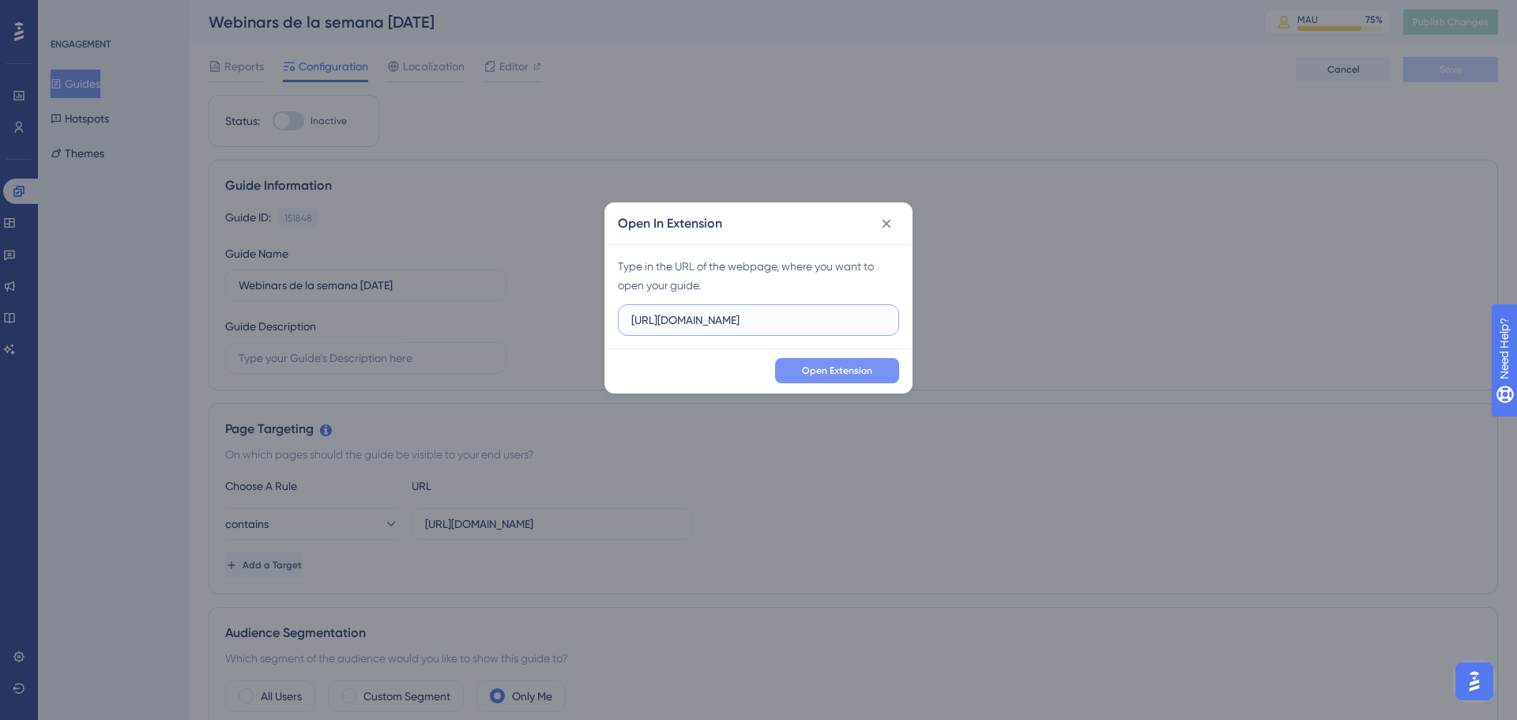
type input "https://suite.upnify.com"
click at [868, 367] on span "Open Extension" at bounding box center [837, 370] width 70 height 13
drag, startPoint x: 884, startPoint y: 228, endPoint x: 1172, endPoint y: 195, distance: 289.4
click at [884, 227] on icon at bounding box center [887, 224] width 16 height 16
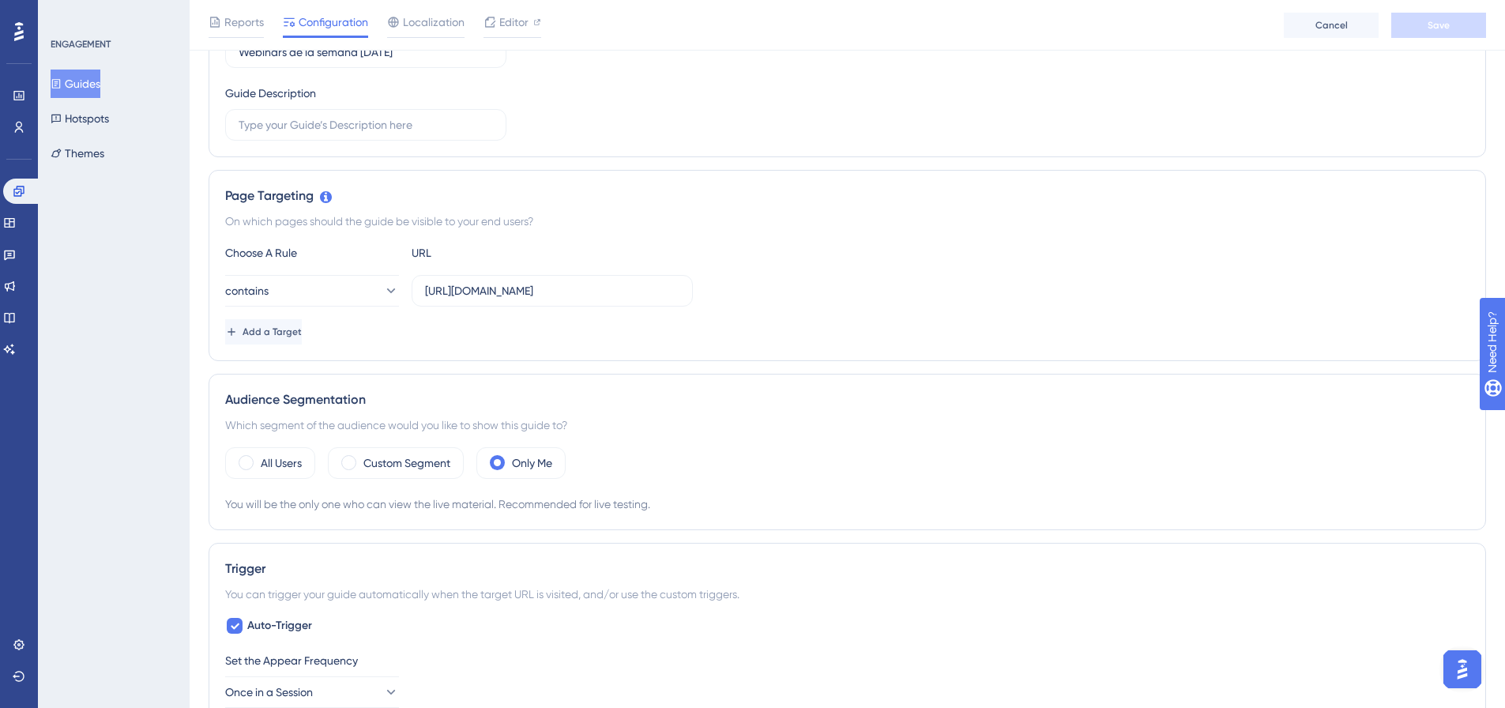
scroll to position [316, 0]
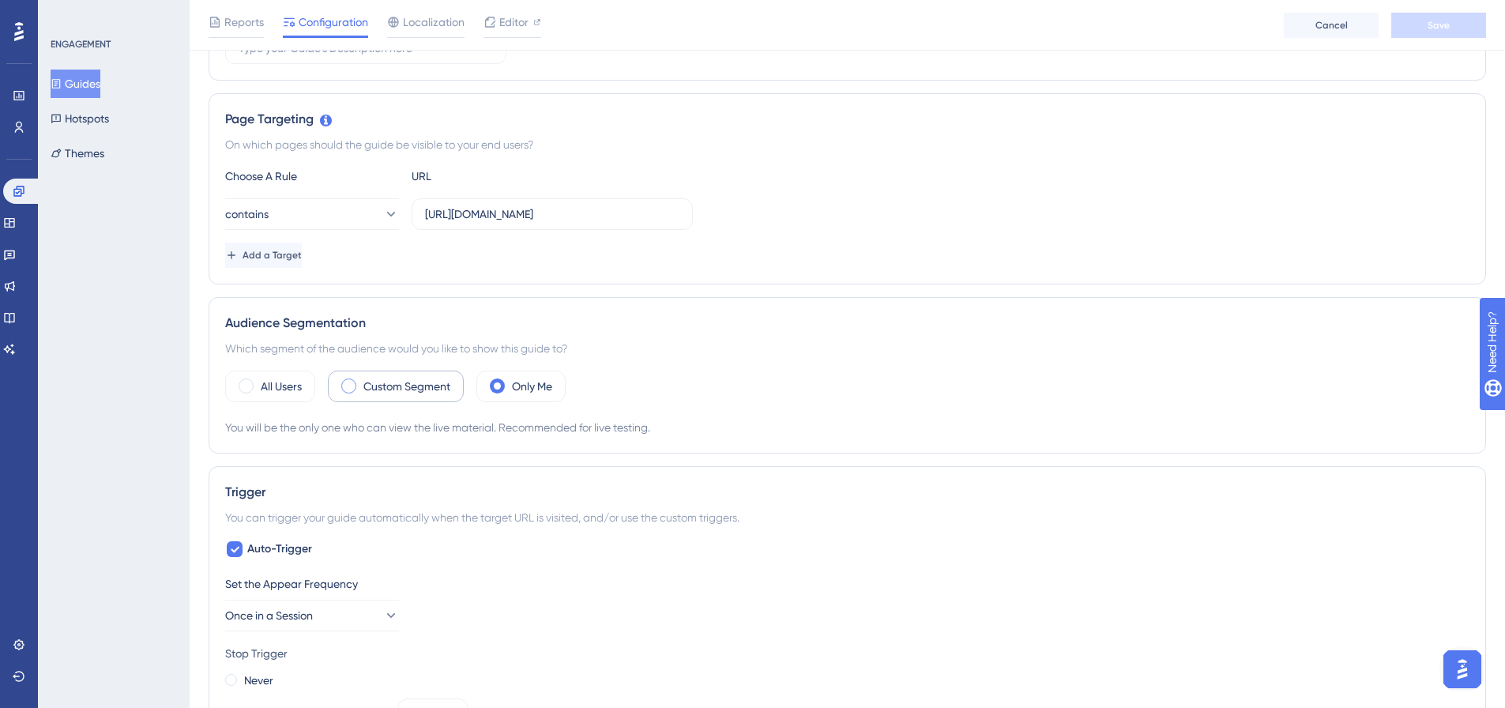
click at [388, 389] on label "Custom Segment" at bounding box center [406, 386] width 87 height 19
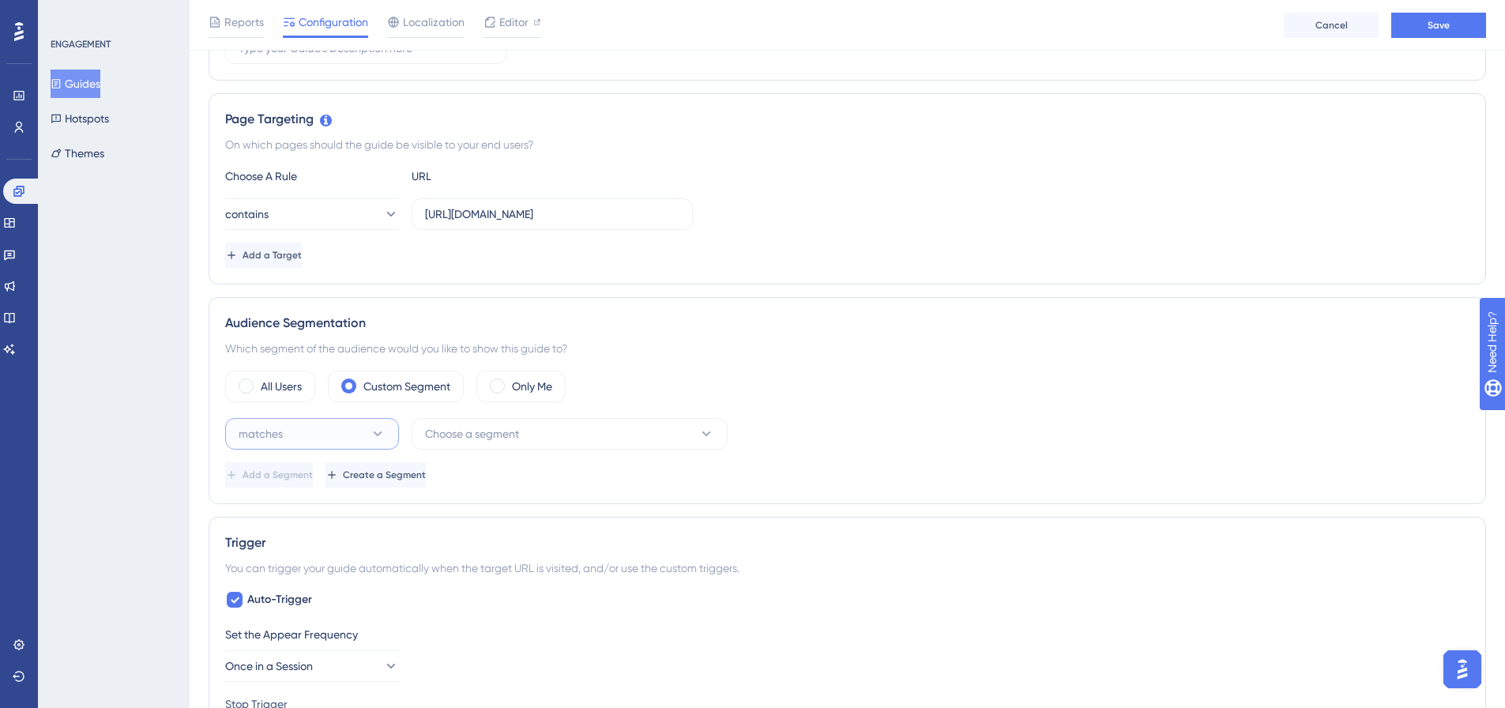
click at [351, 444] on button "matches" at bounding box center [312, 434] width 174 height 32
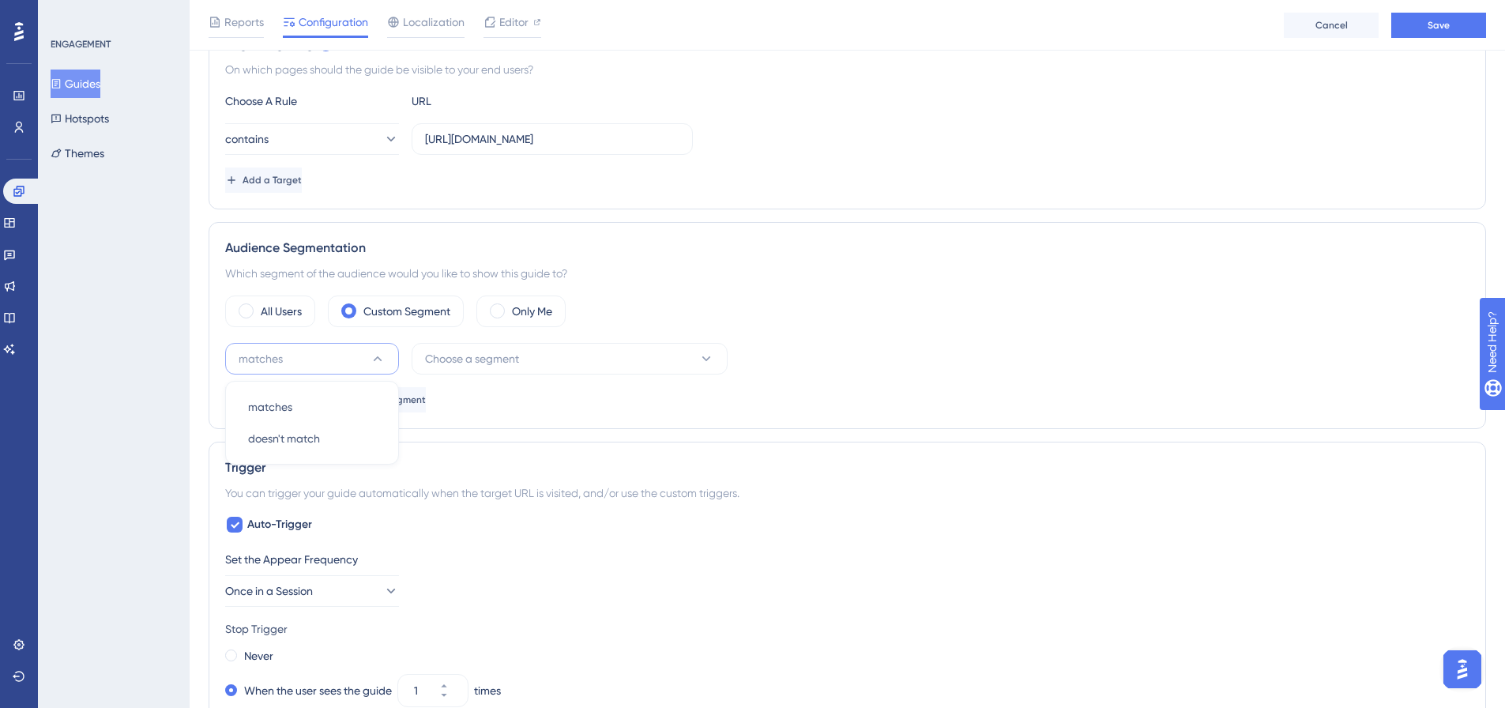
scroll to position [395, 0]
click at [269, 394] on span "matches" at bounding box center [270, 402] width 44 height 19
click at [593, 348] on button "Choose a segment" at bounding box center [570, 355] width 316 height 32
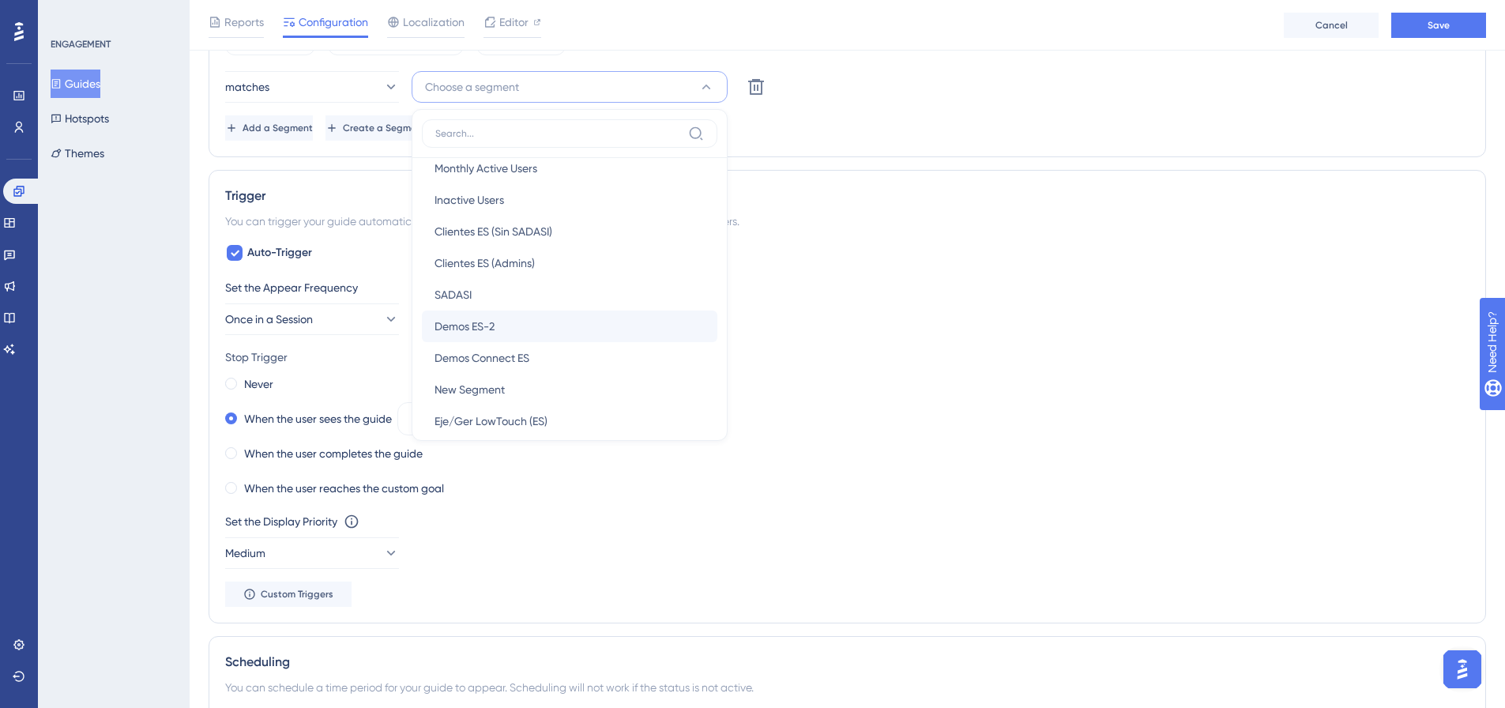
scroll to position [0, 0]
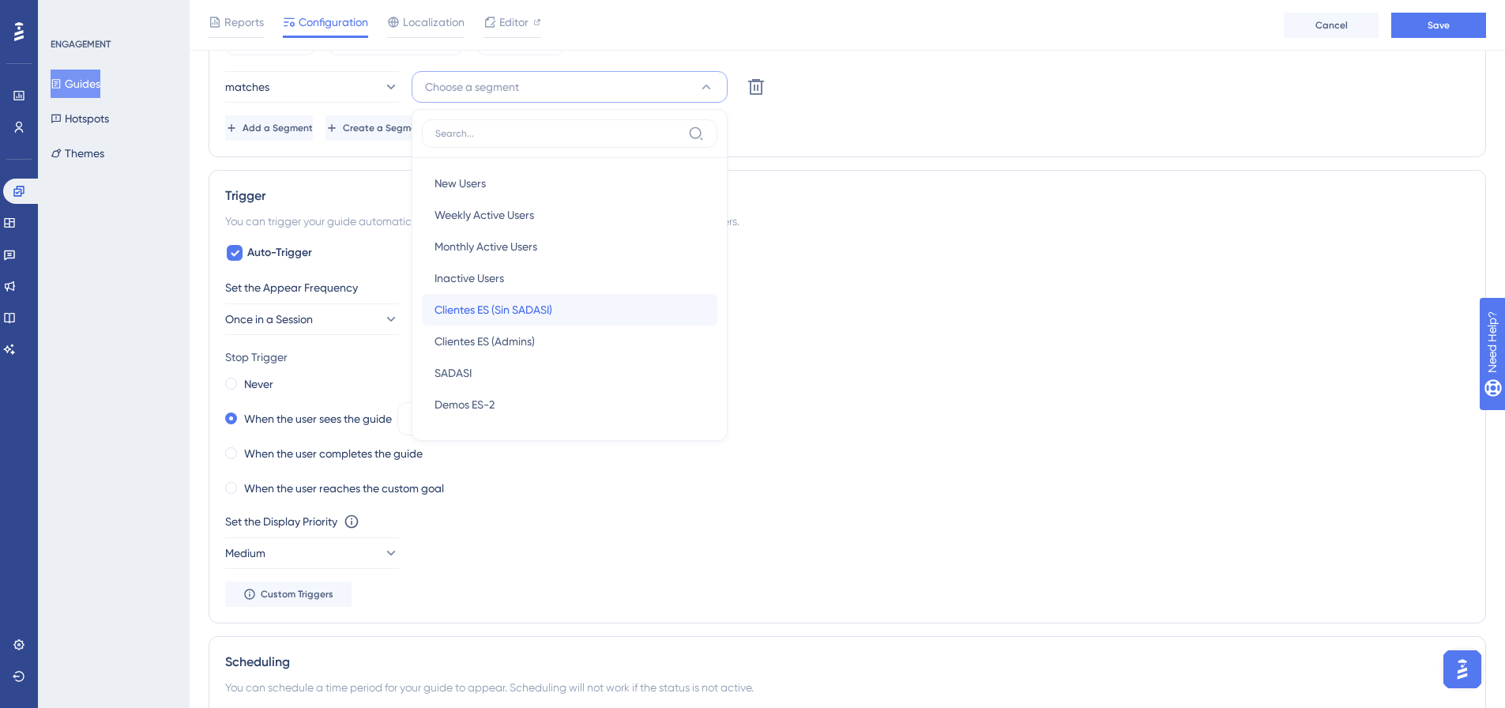
click at [547, 315] on span "Clientes ES (Sin SADASI)" at bounding box center [494, 309] width 118 height 19
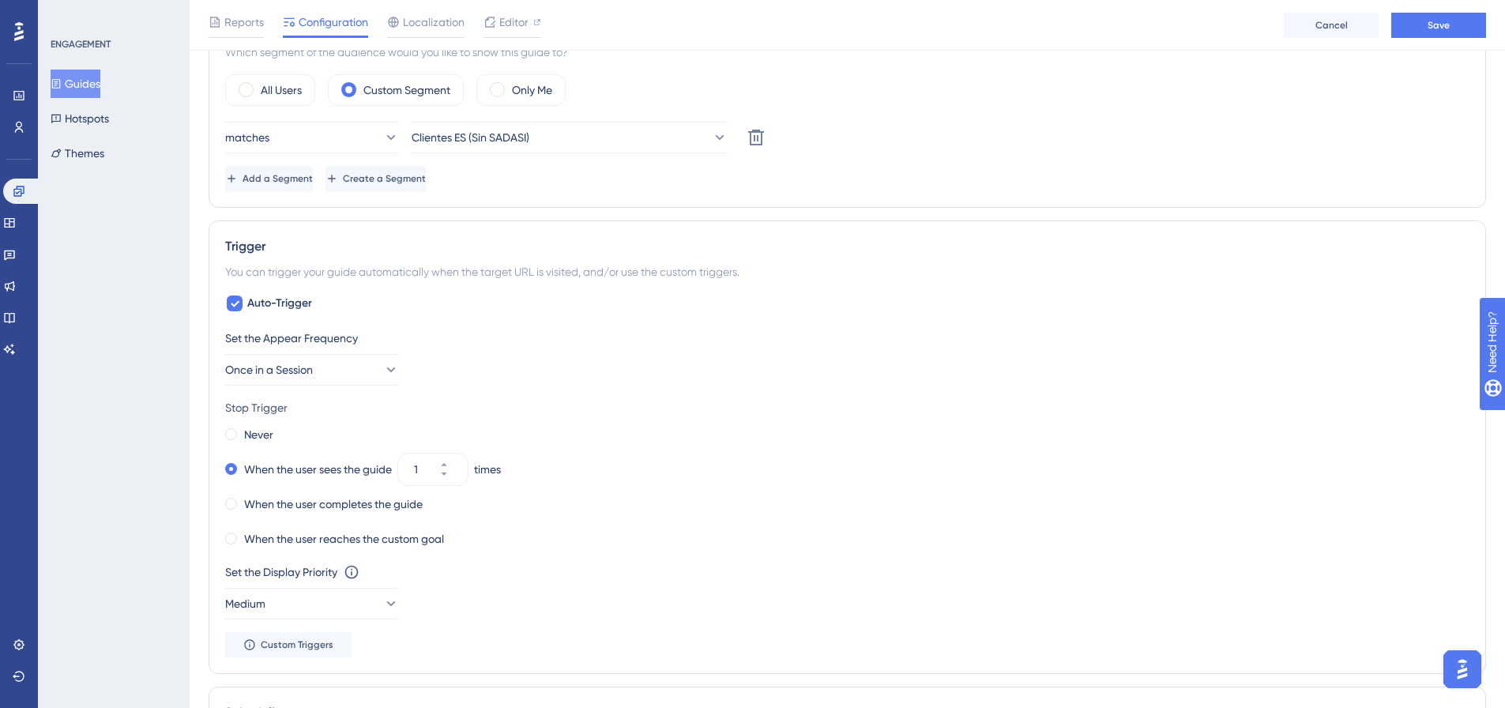
scroll to position [584, 0]
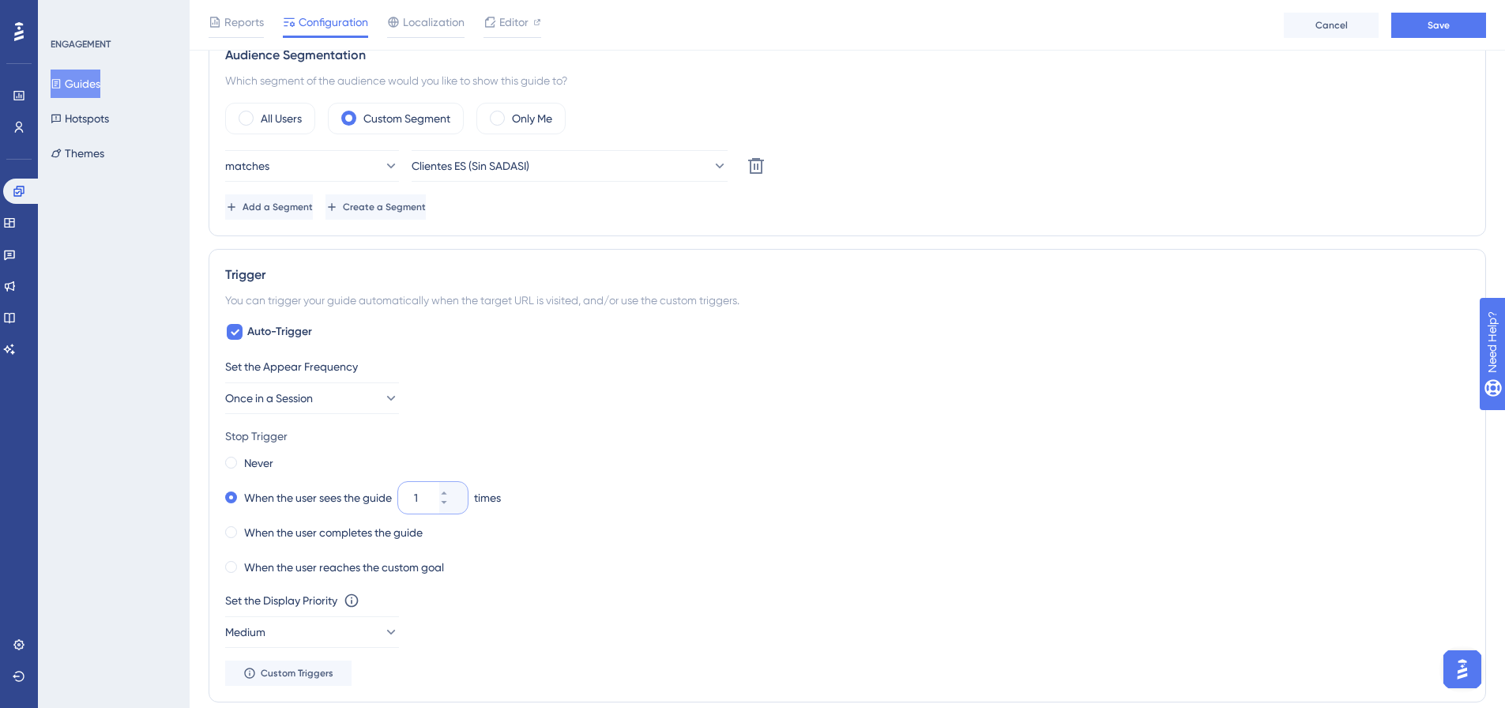
click at [423, 505] on input "1" at bounding box center [425, 497] width 22 height 19
drag, startPoint x: 427, startPoint y: 500, endPoint x: 415, endPoint y: 500, distance: 11.9
click at [415, 500] on div "1" at bounding box center [418, 498] width 41 height 32
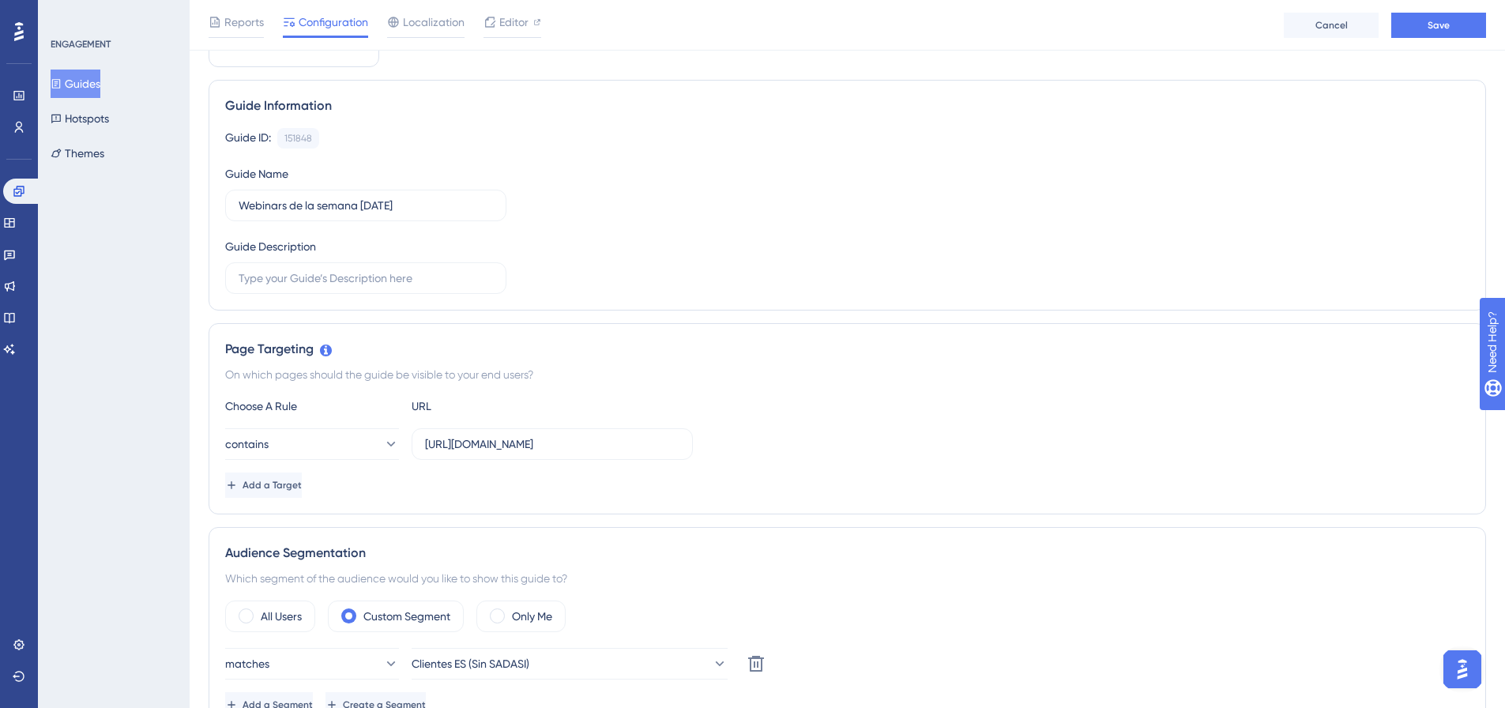
scroll to position [0, 0]
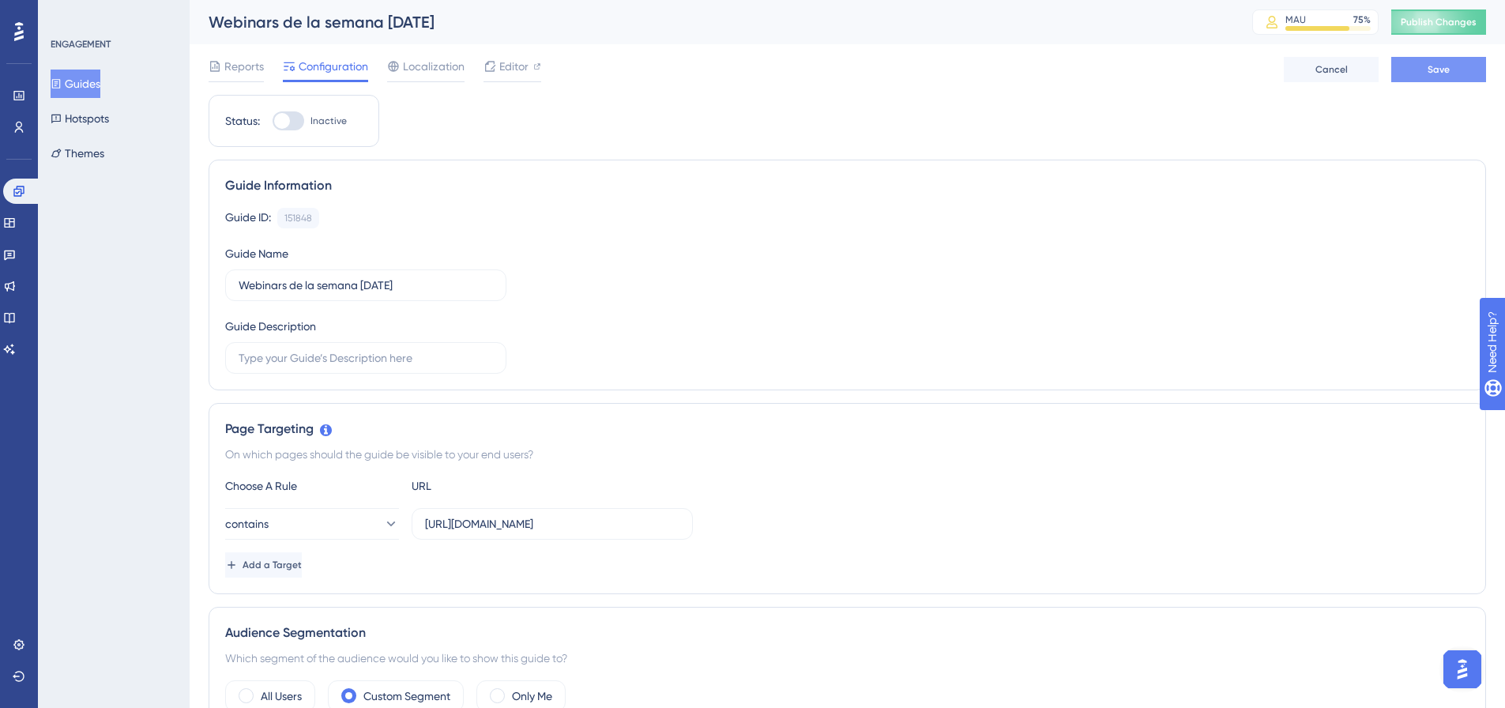
type input "3"
click at [1426, 76] on button "Save" at bounding box center [1438, 69] width 95 height 25
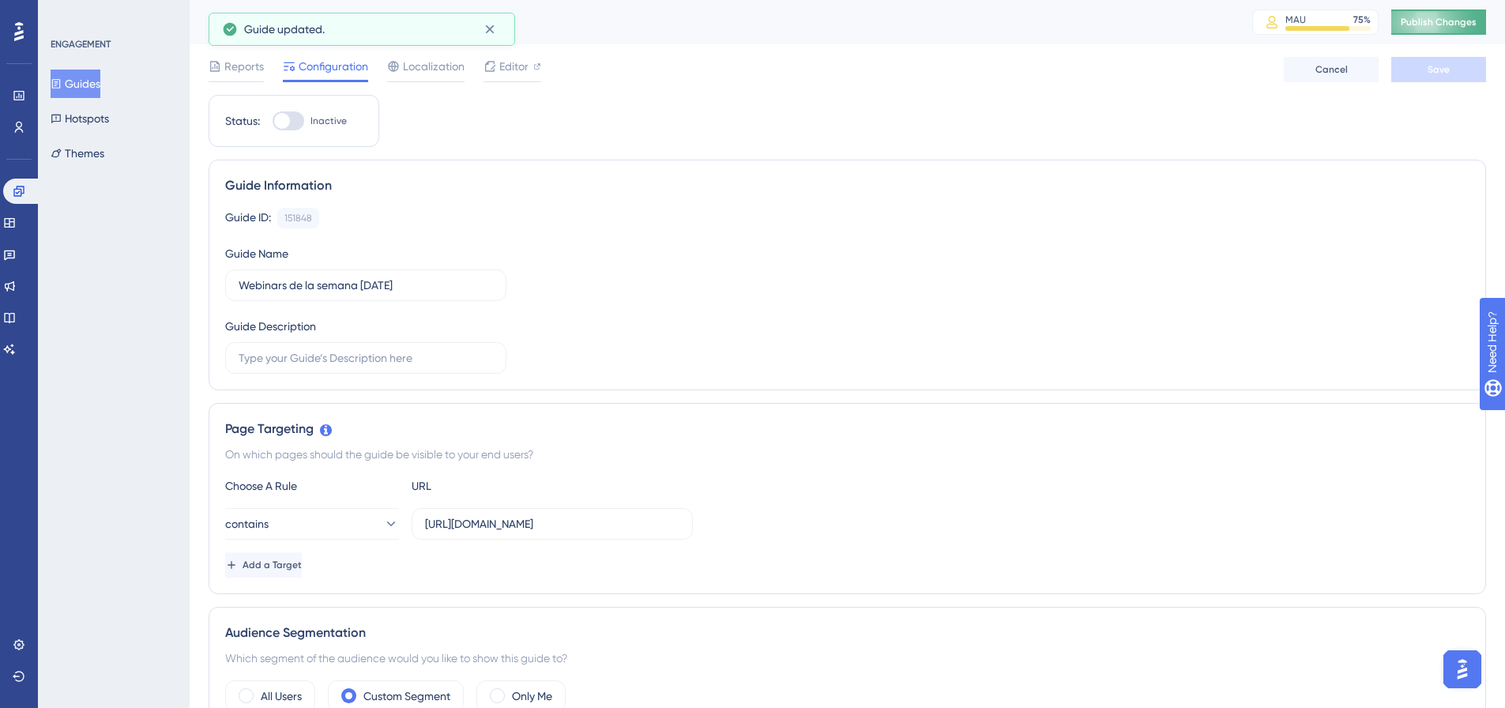
click at [1468, 28] on button "Publish Changes" at bounding box center [1438, 21] width 95 height 25
click at [294, 124] on div at bounding box center [289, 120] width 32 height 19
click at [273, 122] on input "Inactive" at bounding box center [272, 121] width 1 height 1
checkbox input "true"
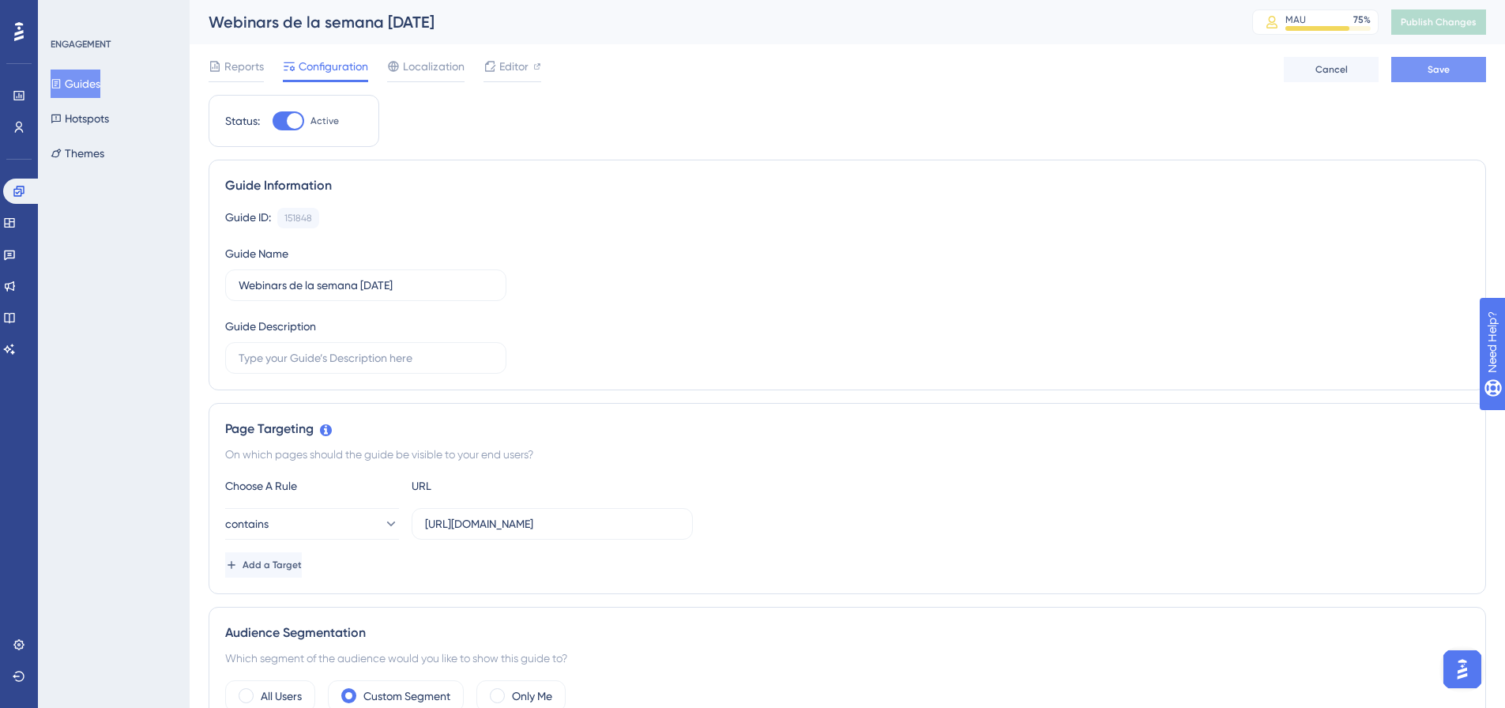
click at [1447, 77] on button "Save" at bounding box center [1438, 69] width 95 height 25
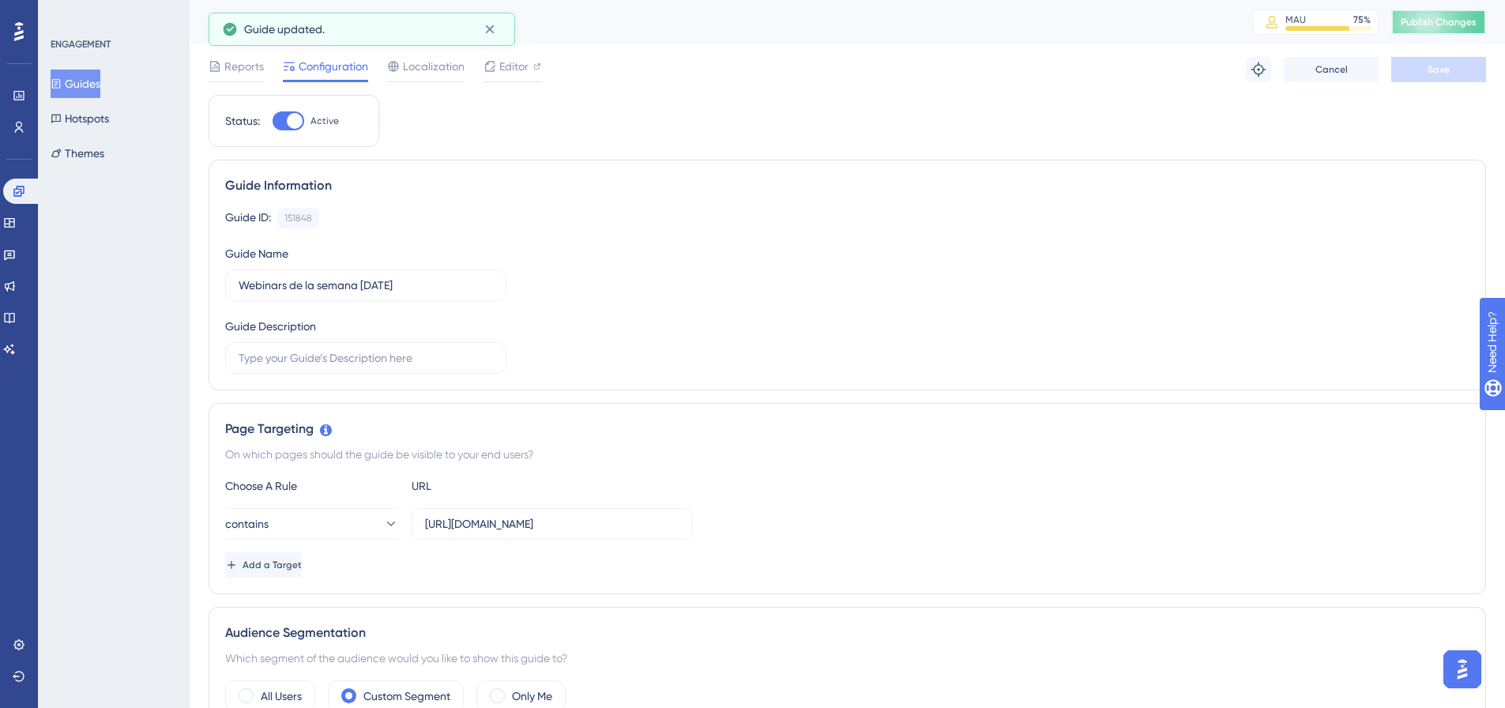
click at [1462, 29] on button "Publish Changes" at bounding box center [1438, 21] width 95 height 25
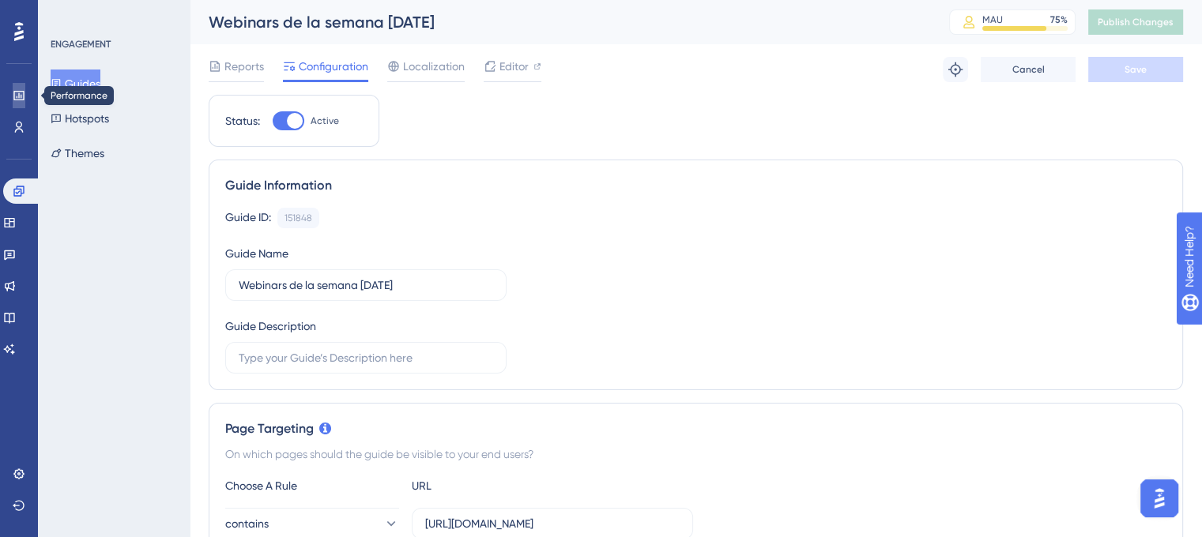
drag, startPoint x: 22, startPoint y: 89, endPoint x: 47, endPoint y: 78, distance: 27.6
click at [22, 89] on icon at bounding box center [19, 95] width 13 height 13
